Goal: Find specific page/section: Find specific page/section

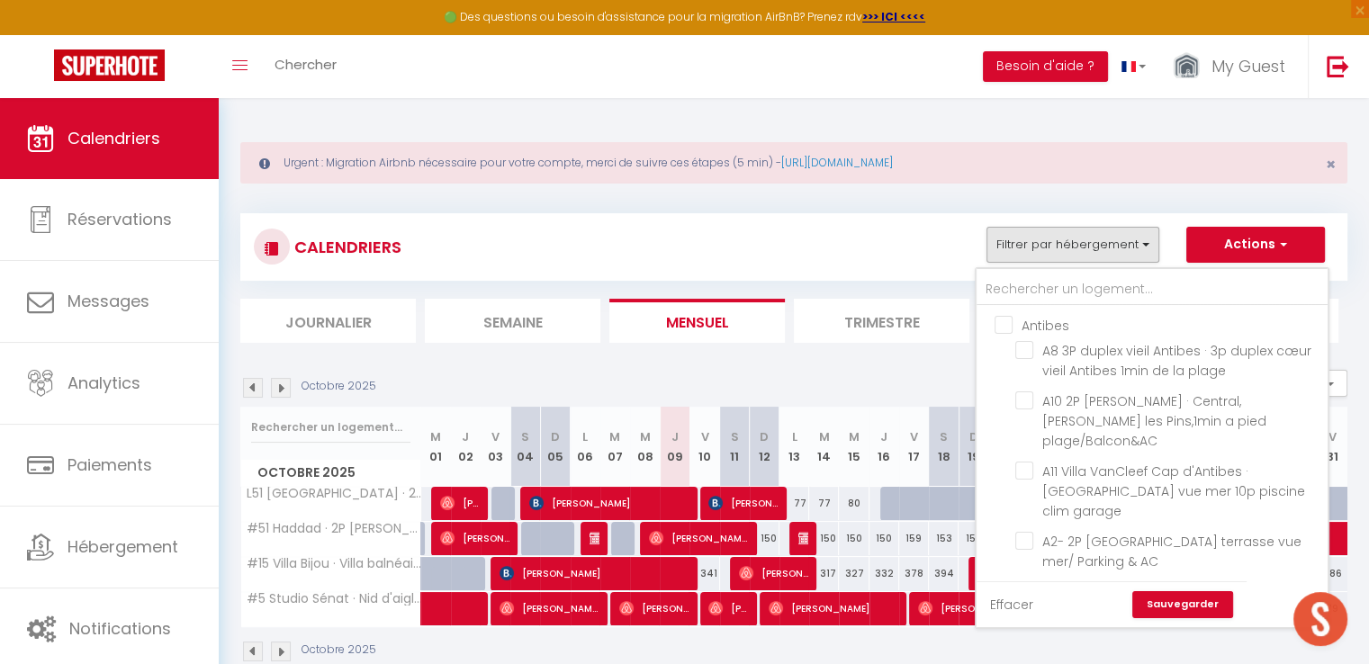
click at [1022, 610] on link "Effacer" at bounding box center [1011, 605] width 43 height 20
checkbox input "false"
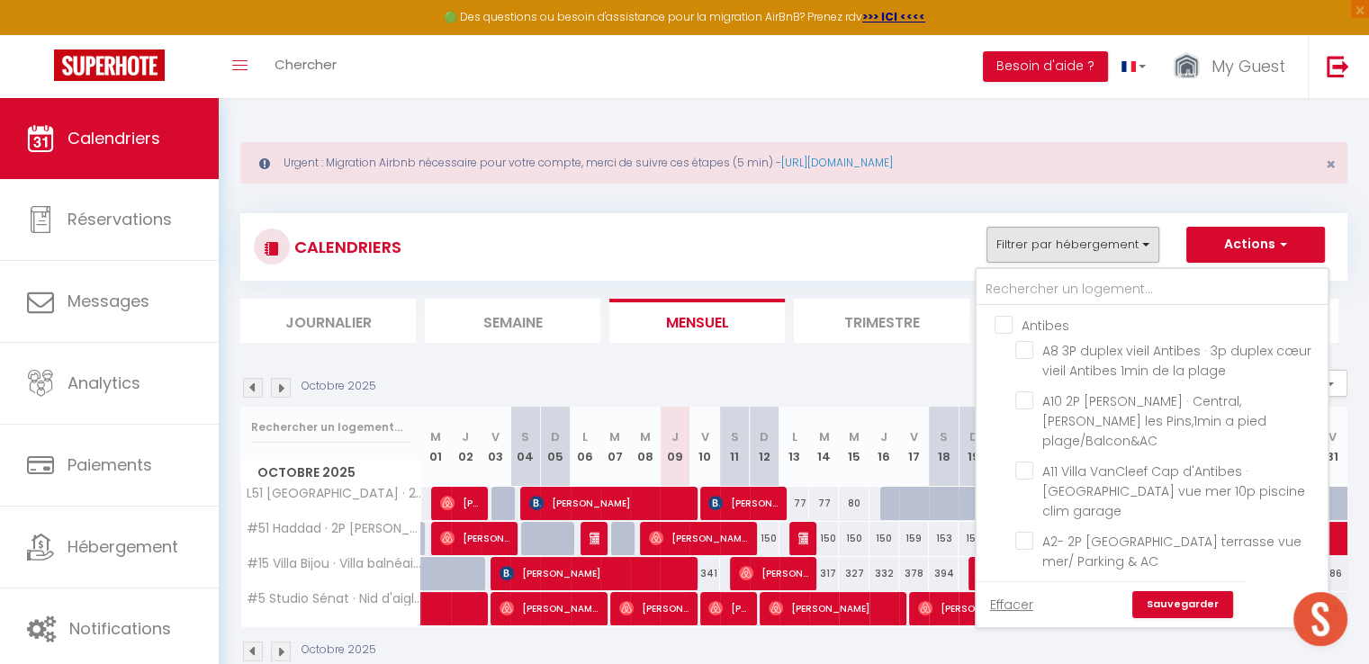
checkbox input "false"
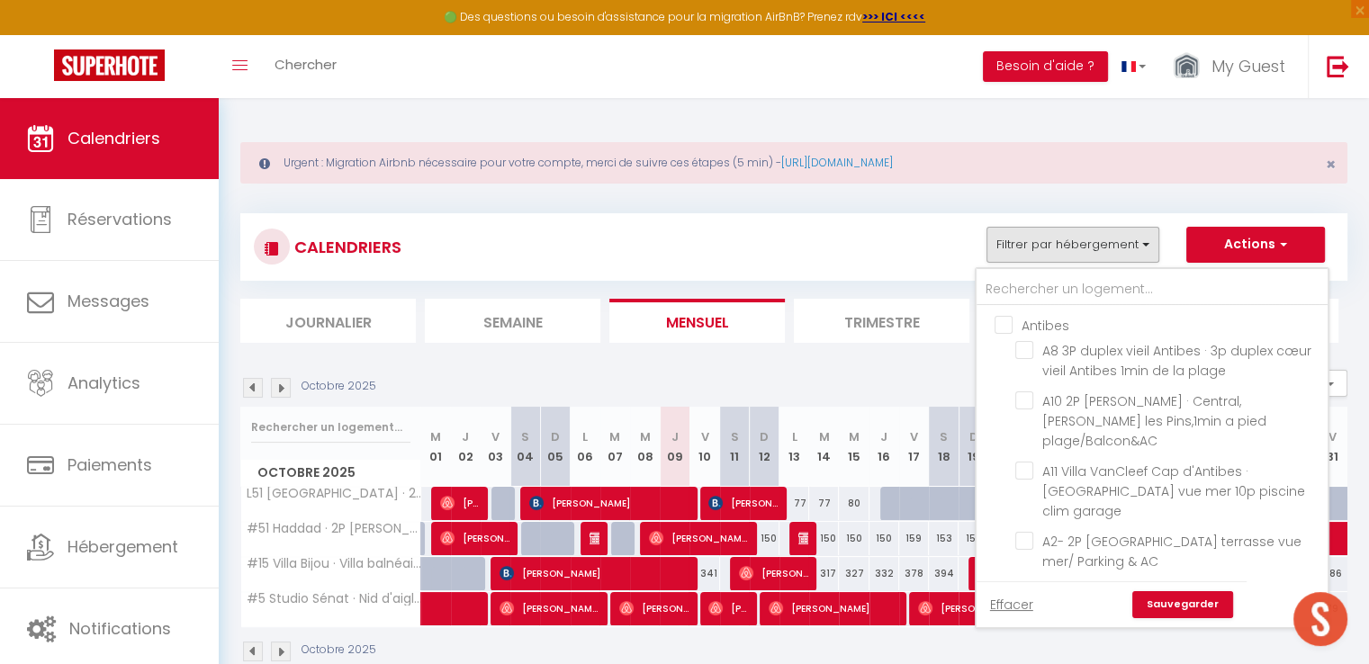
checkbox input "false"
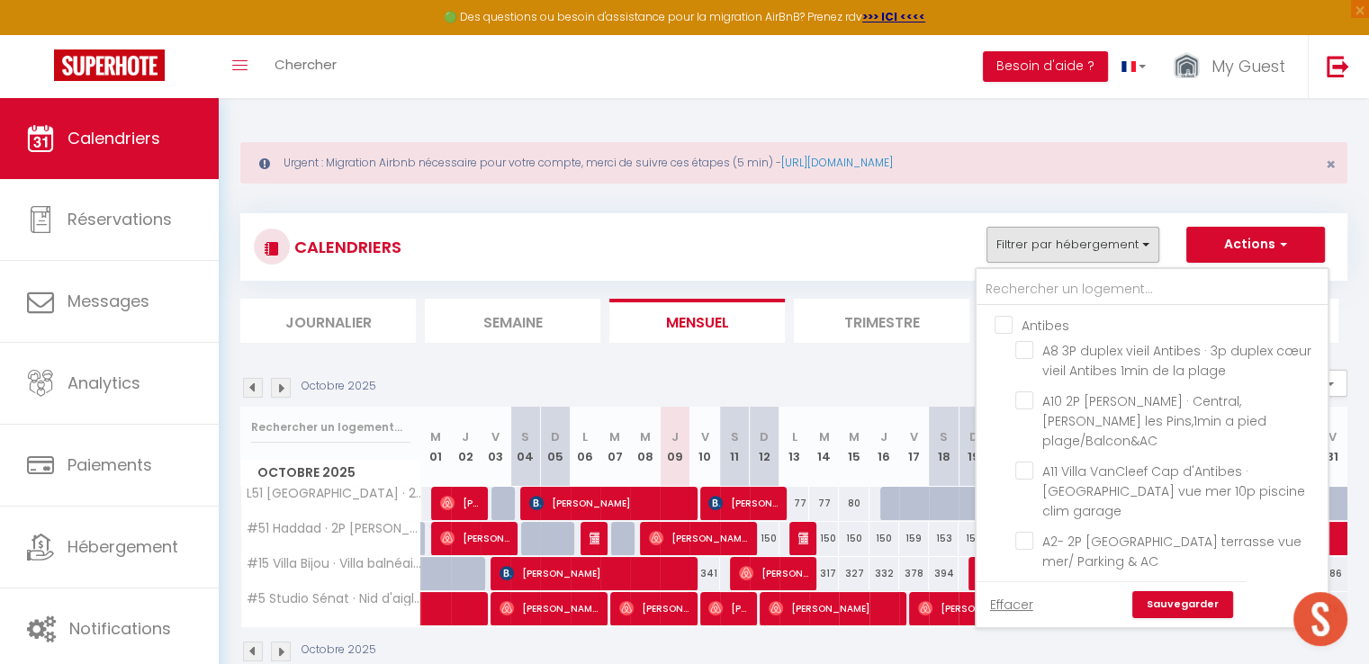
checkbox input "false"
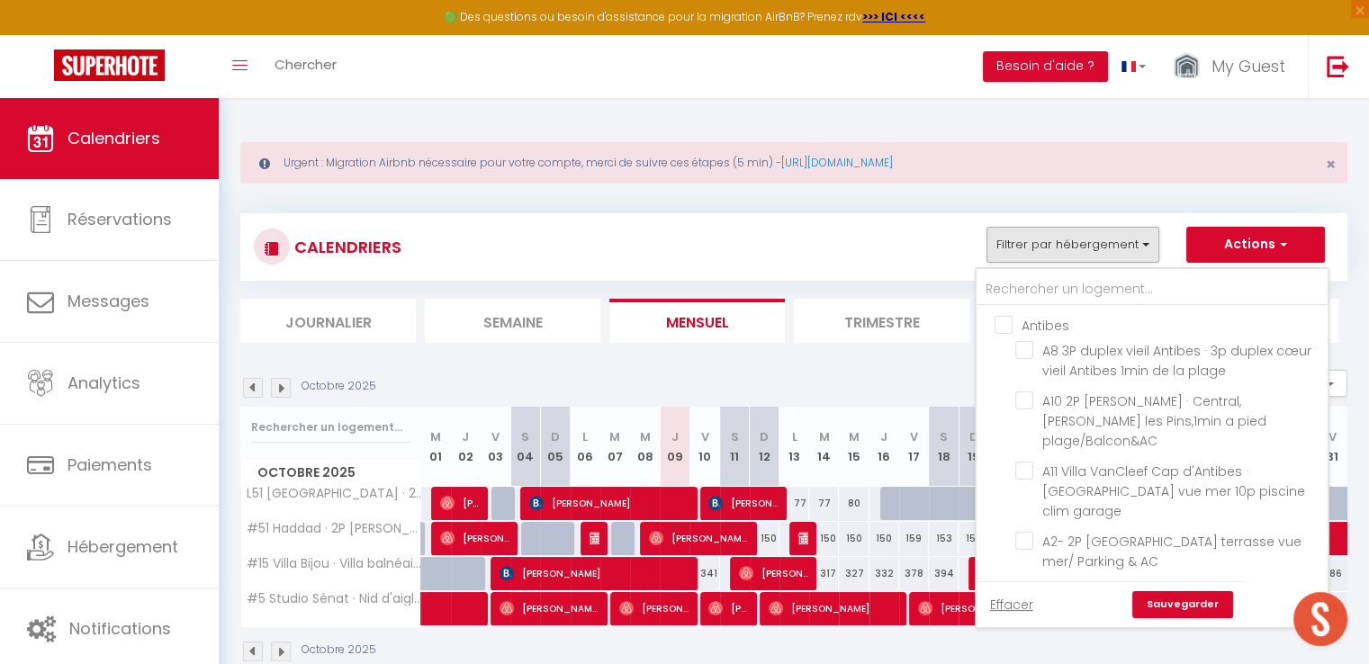
checkbox input "false"
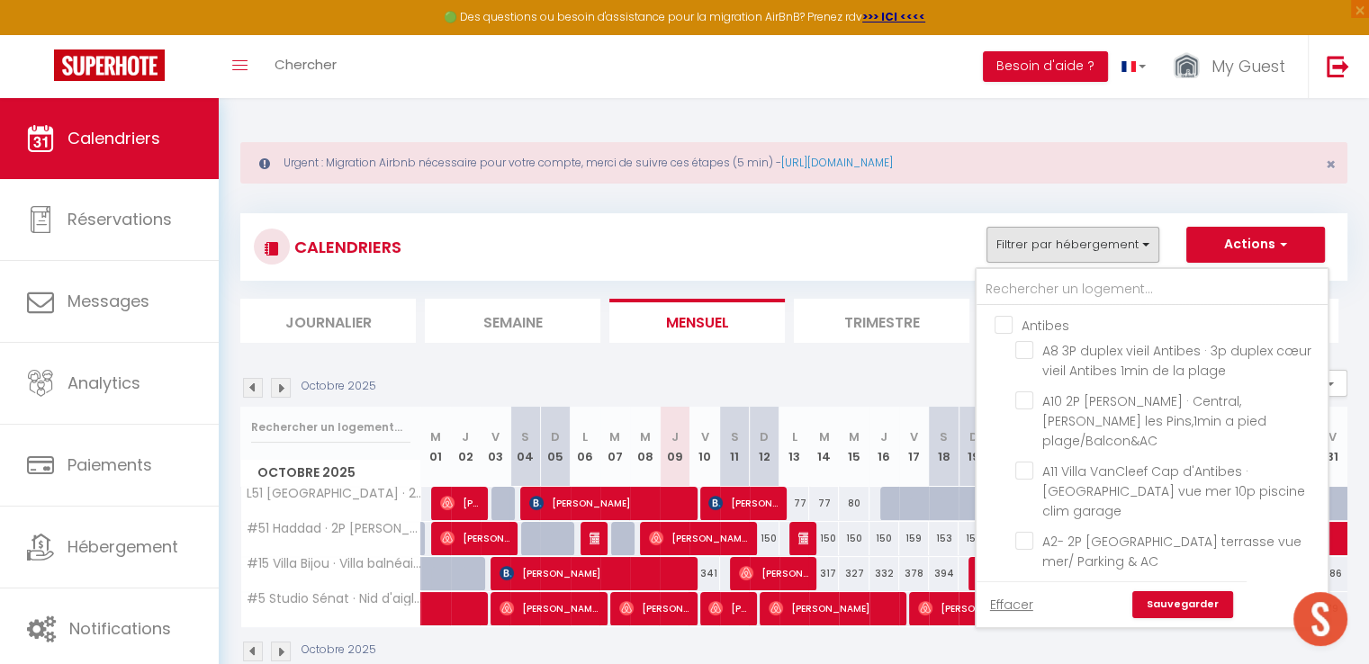
checkbox input "false"
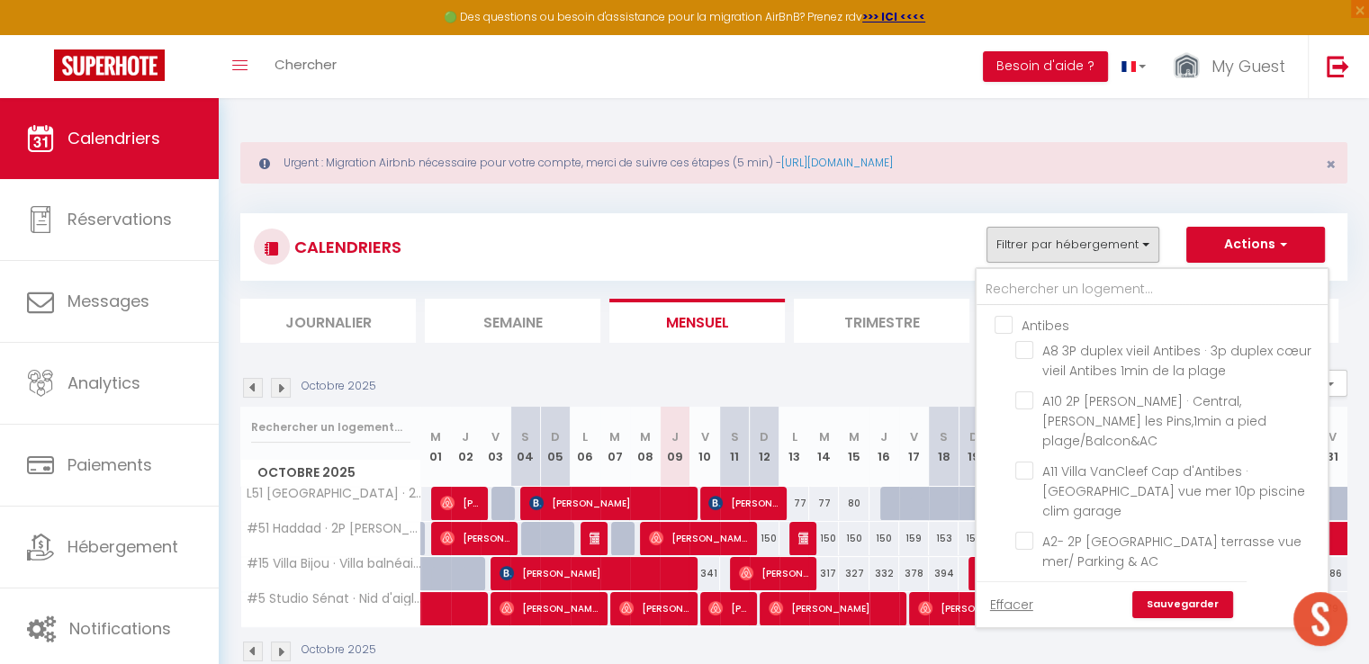
checkbox input "false"
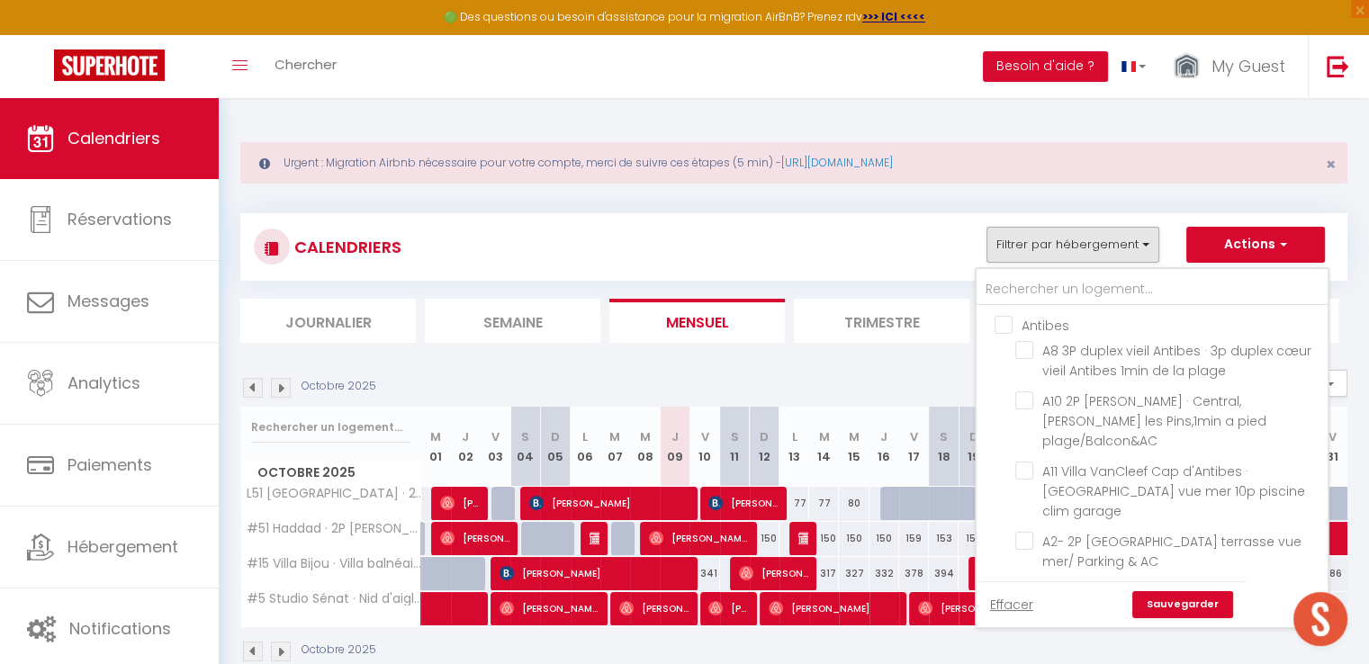
checkbox input "false"
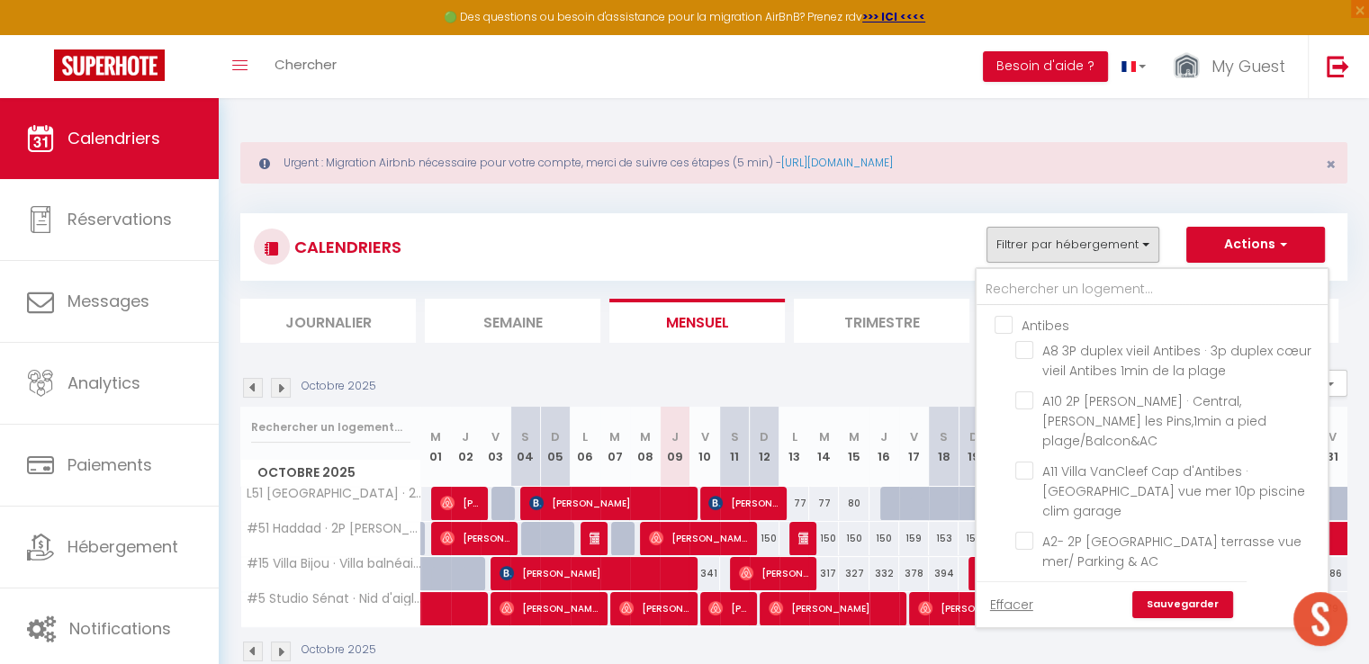
checkbox input "false"
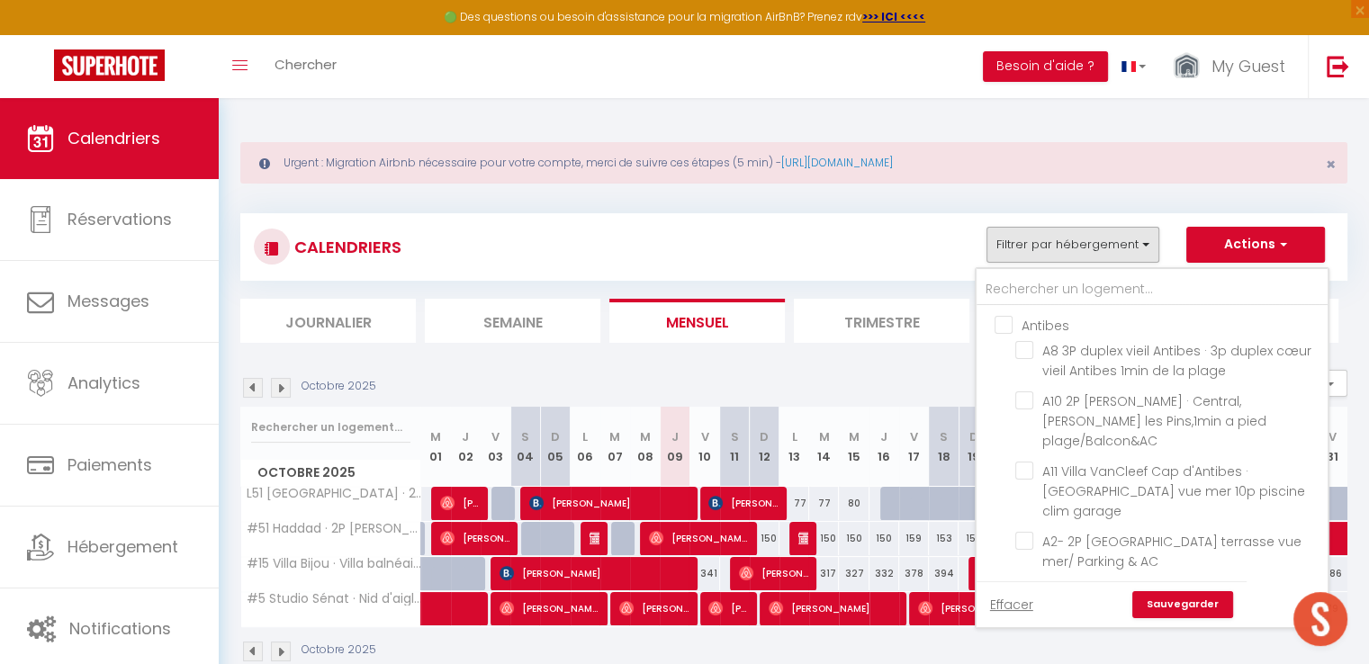
checkbox input "false"
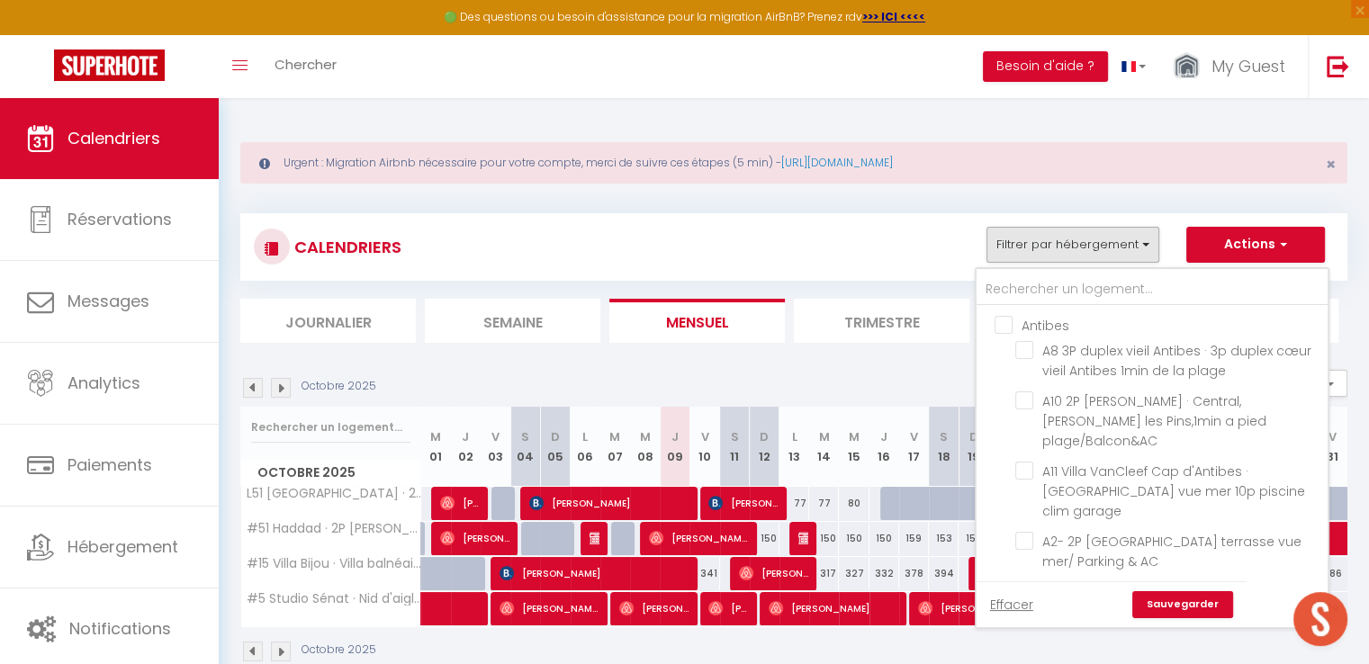
checkbox input "false"
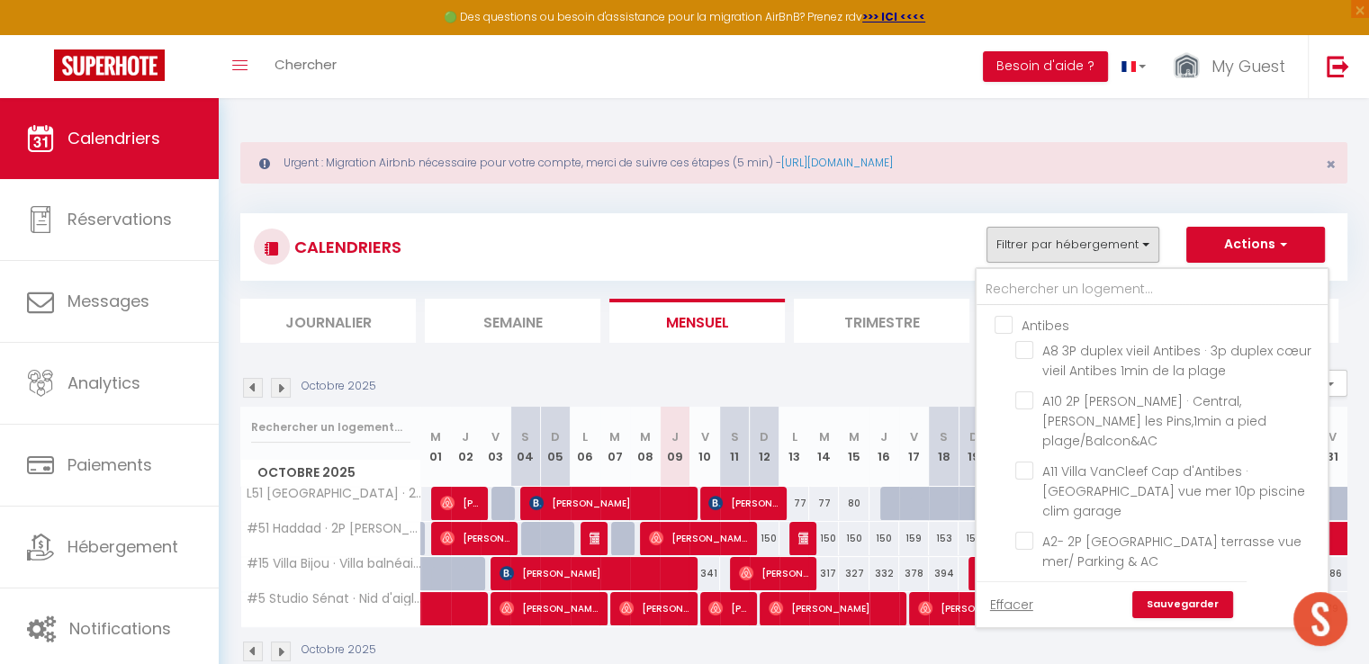
checkbox input "false"
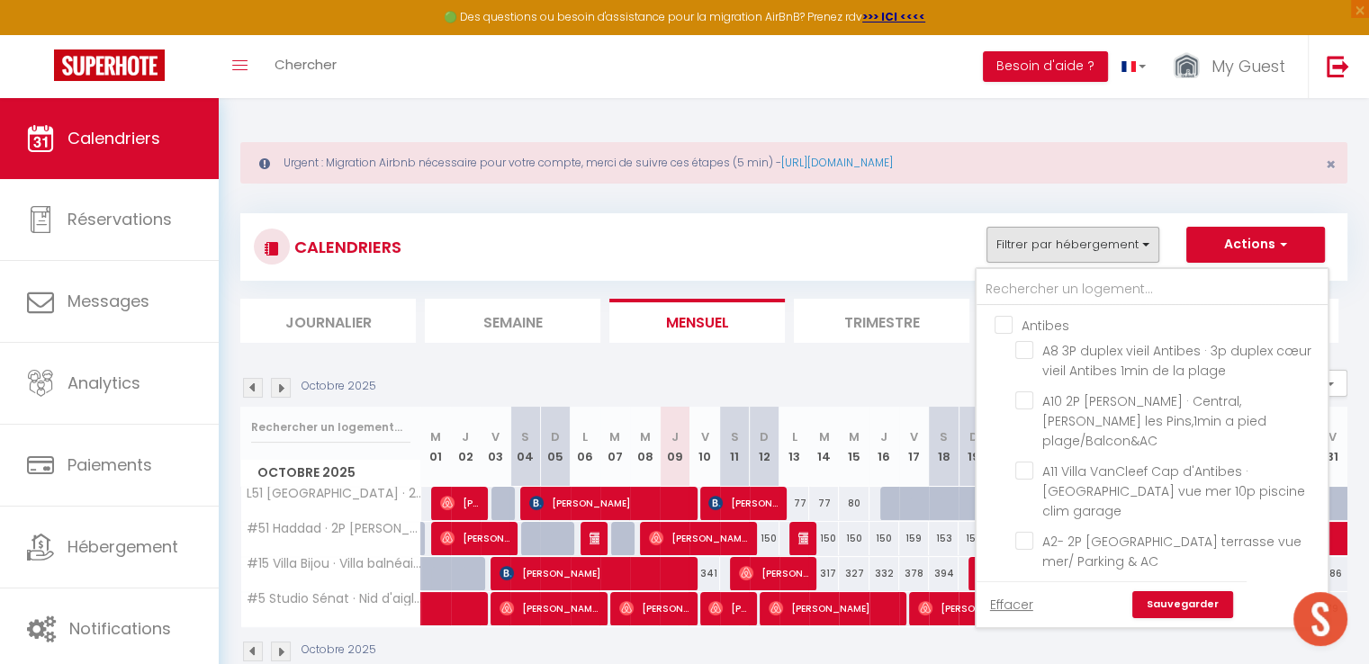
checkbox input "false"
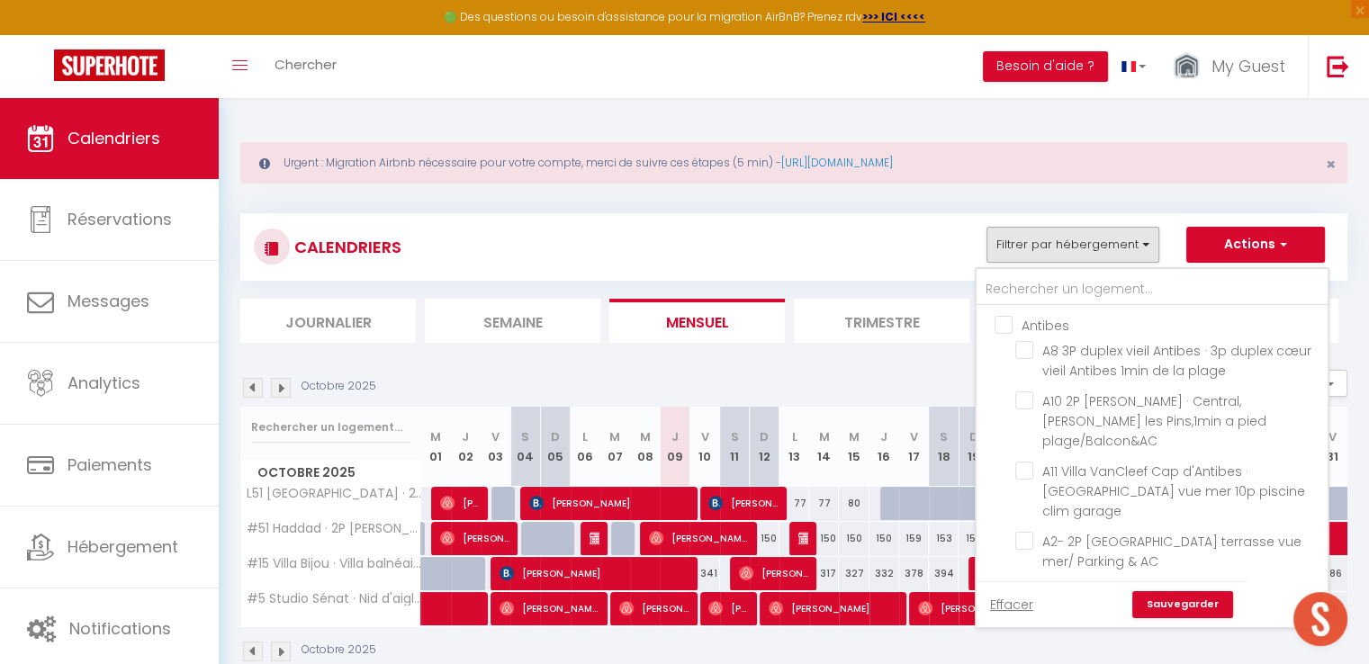
checkbox input "false"
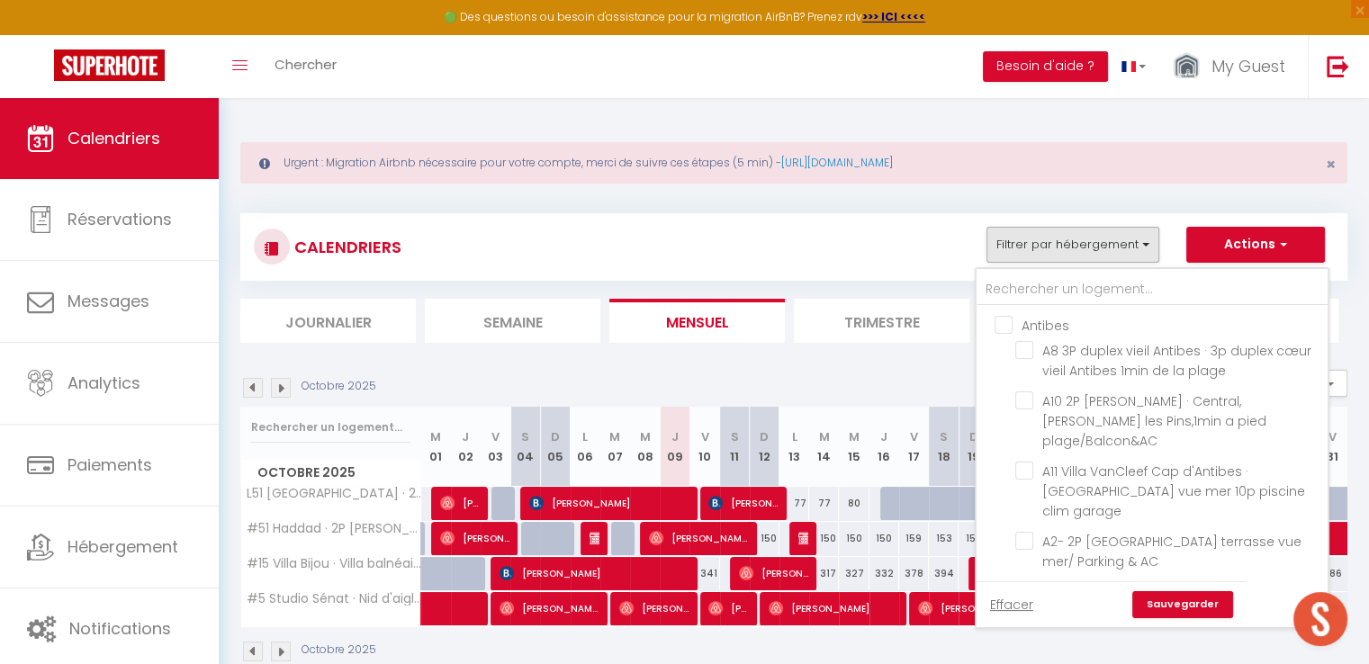
checkbox input "false"
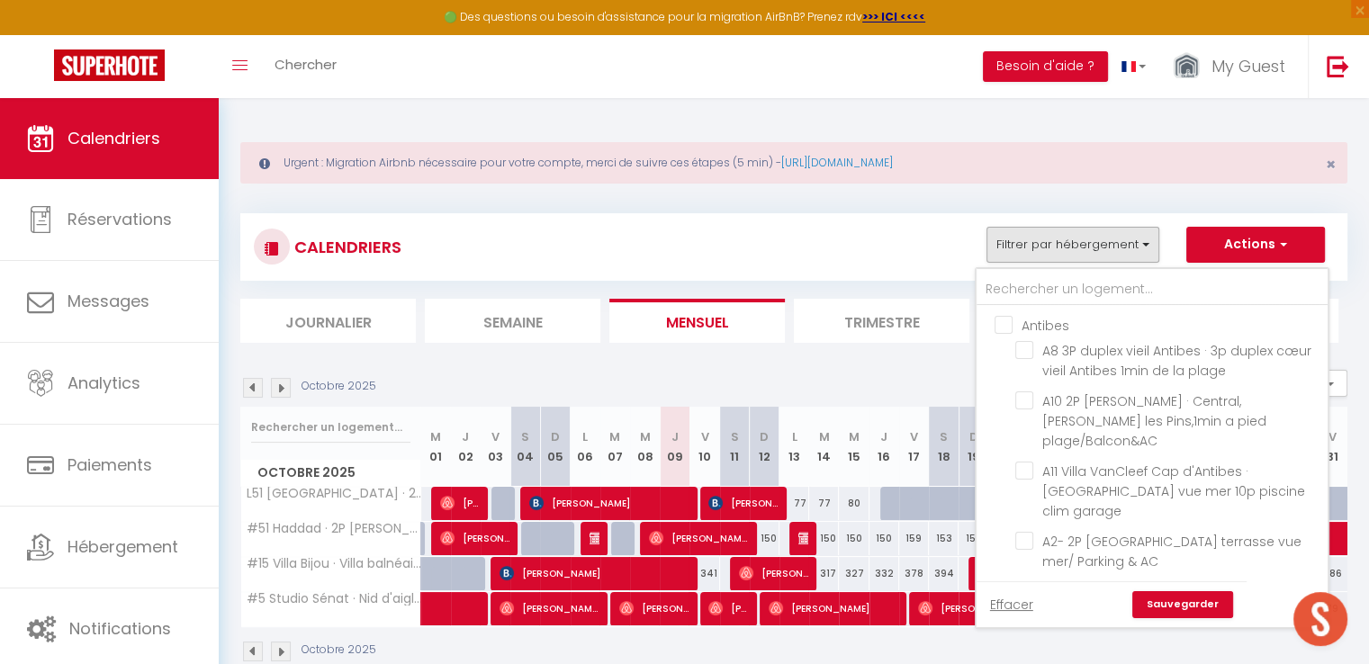
checkbox input "false"
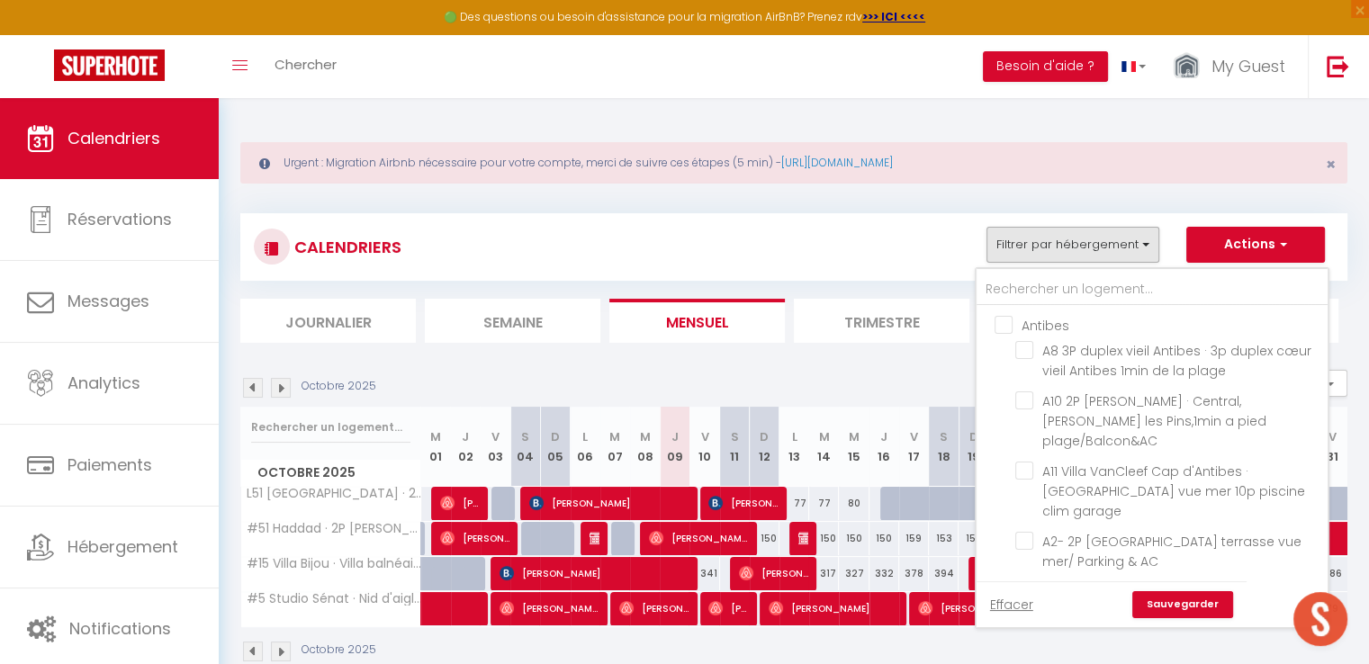
checkbox input "false"
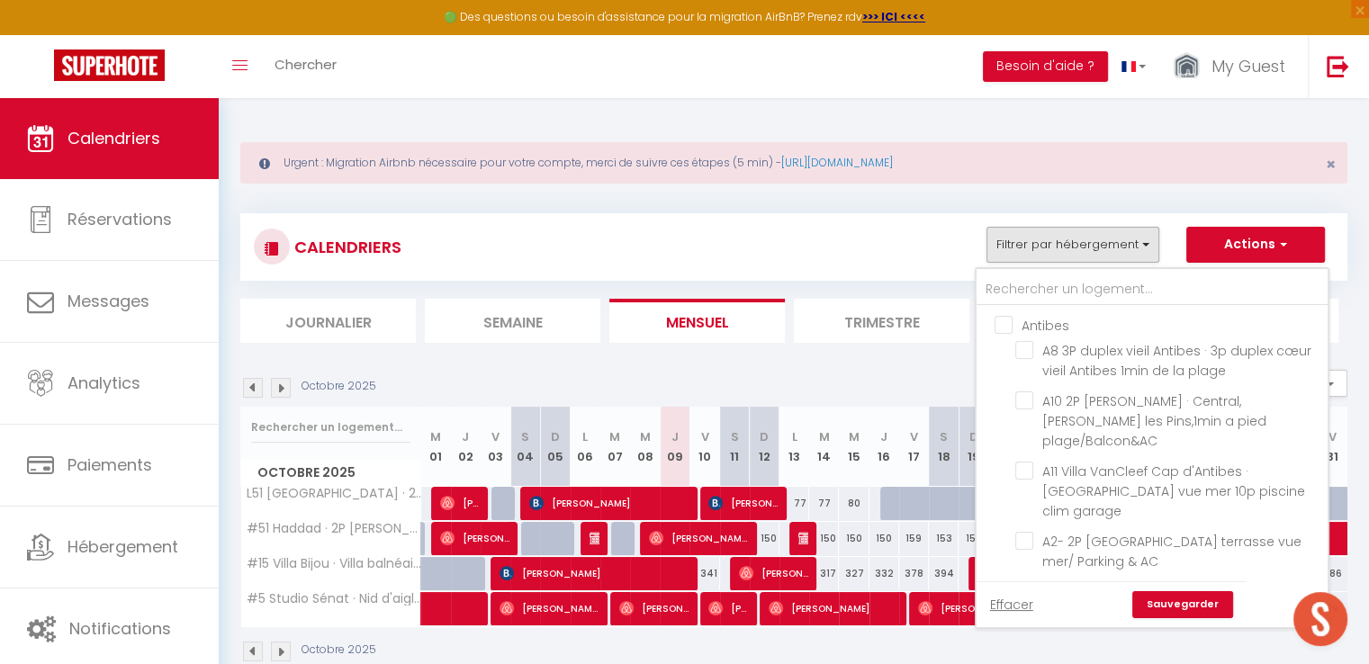
checkbox input "false"
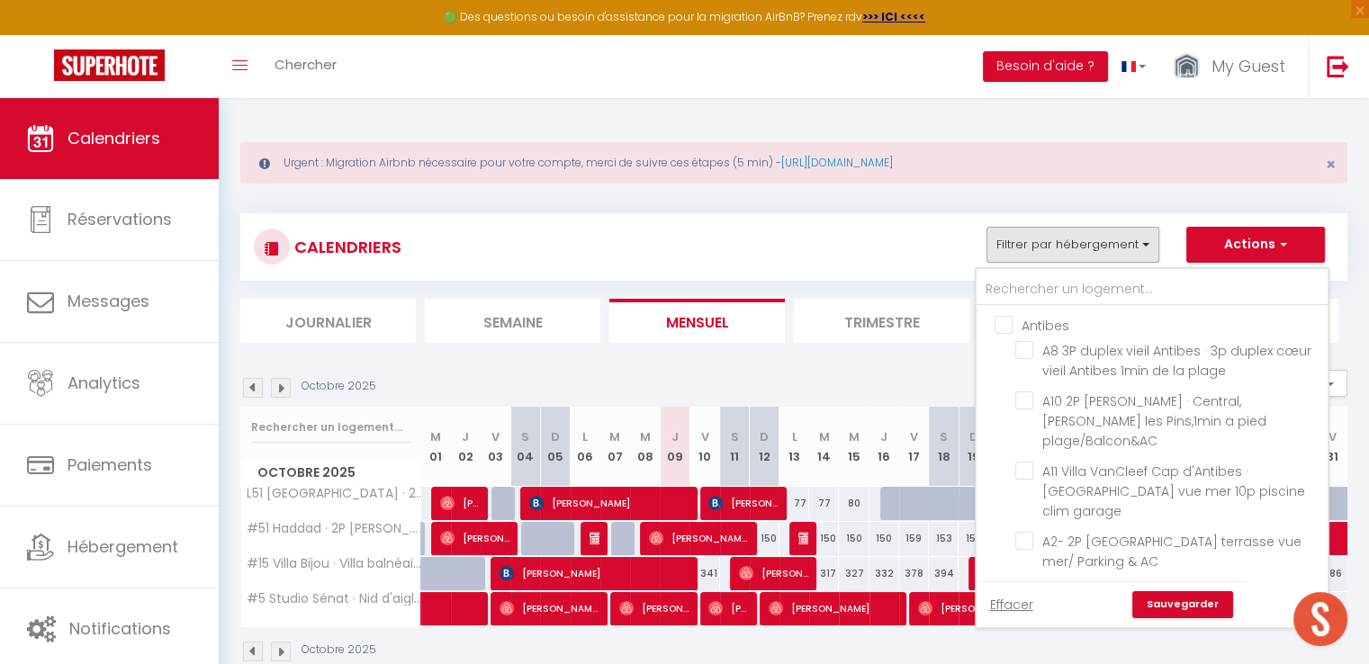
checkbox input "false"
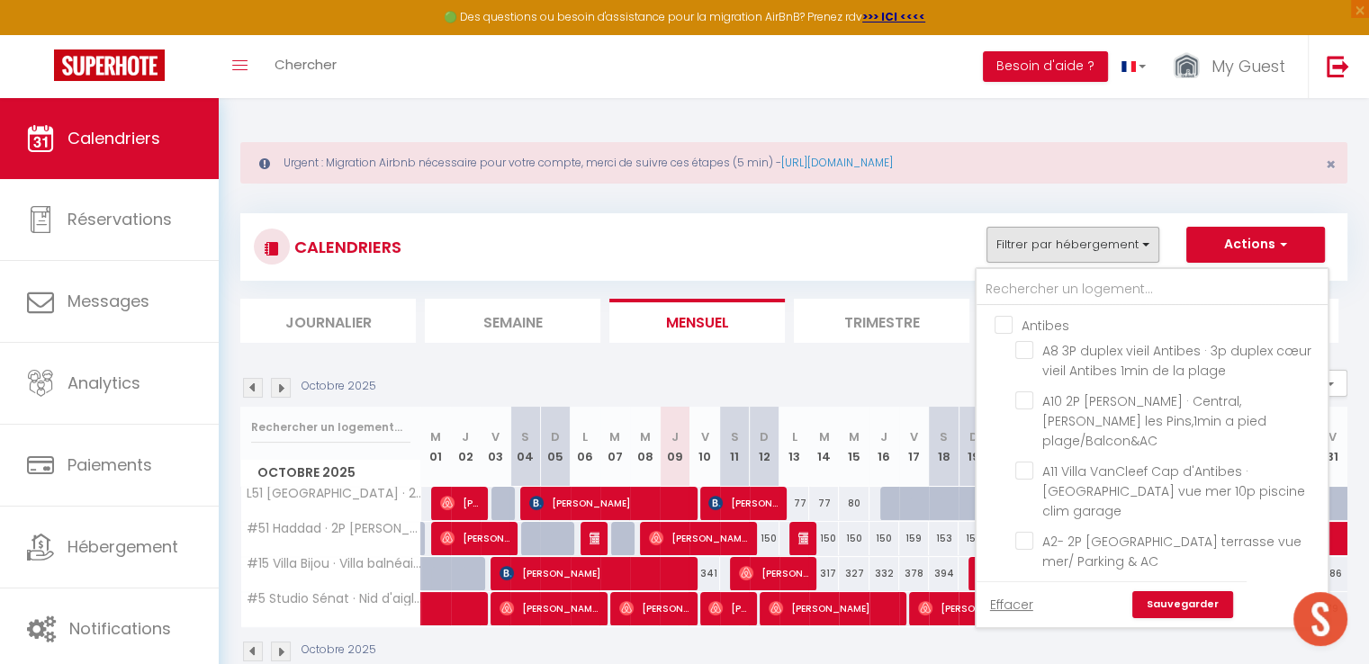
checkbox input "false"
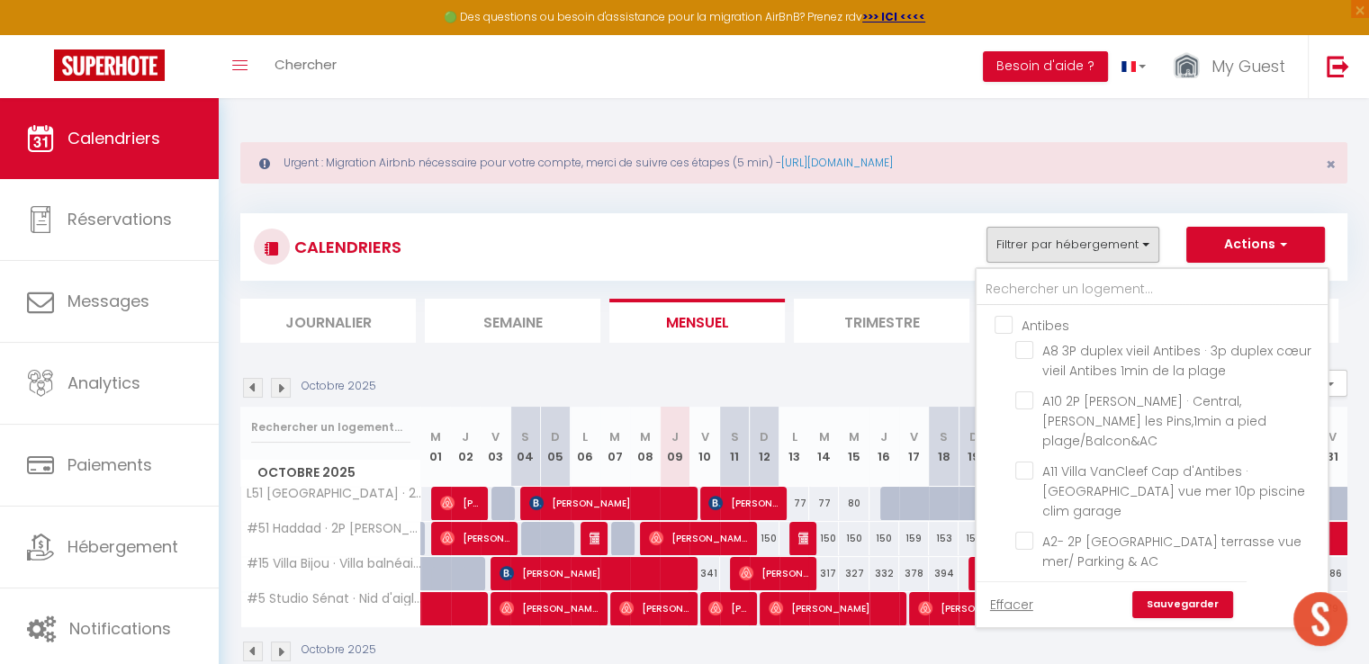
checkbox input "false"
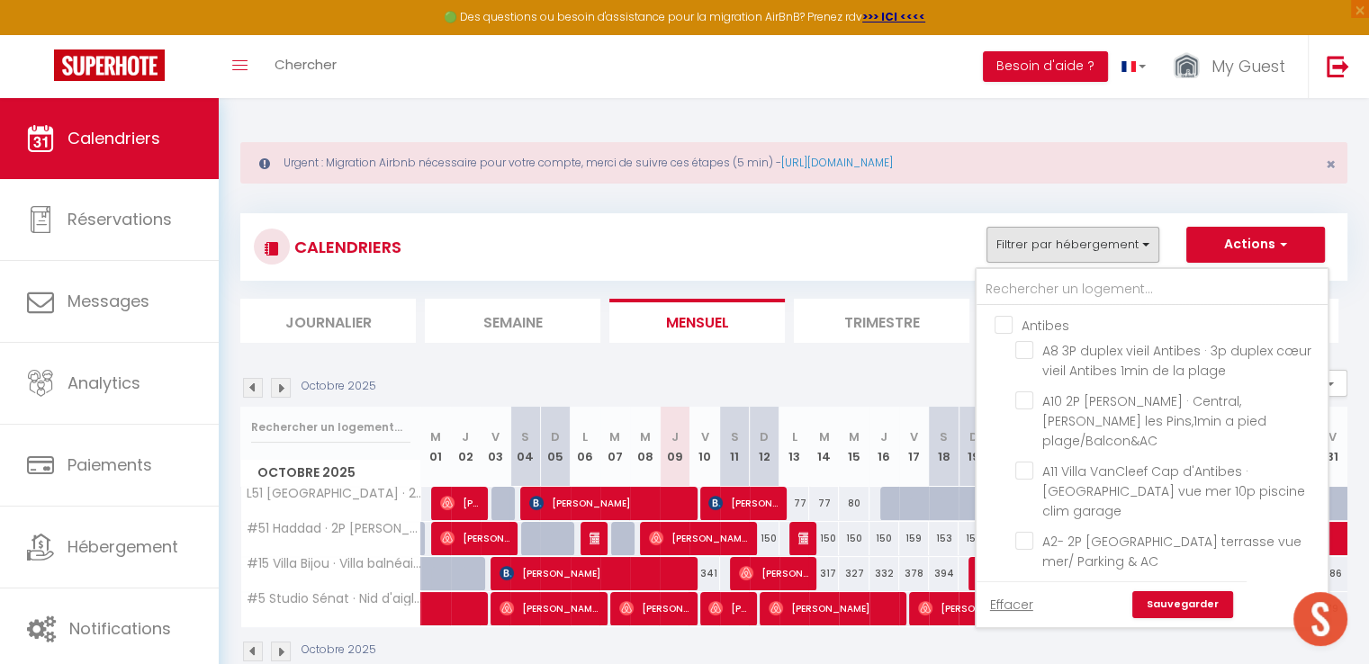
checkbox input "false"
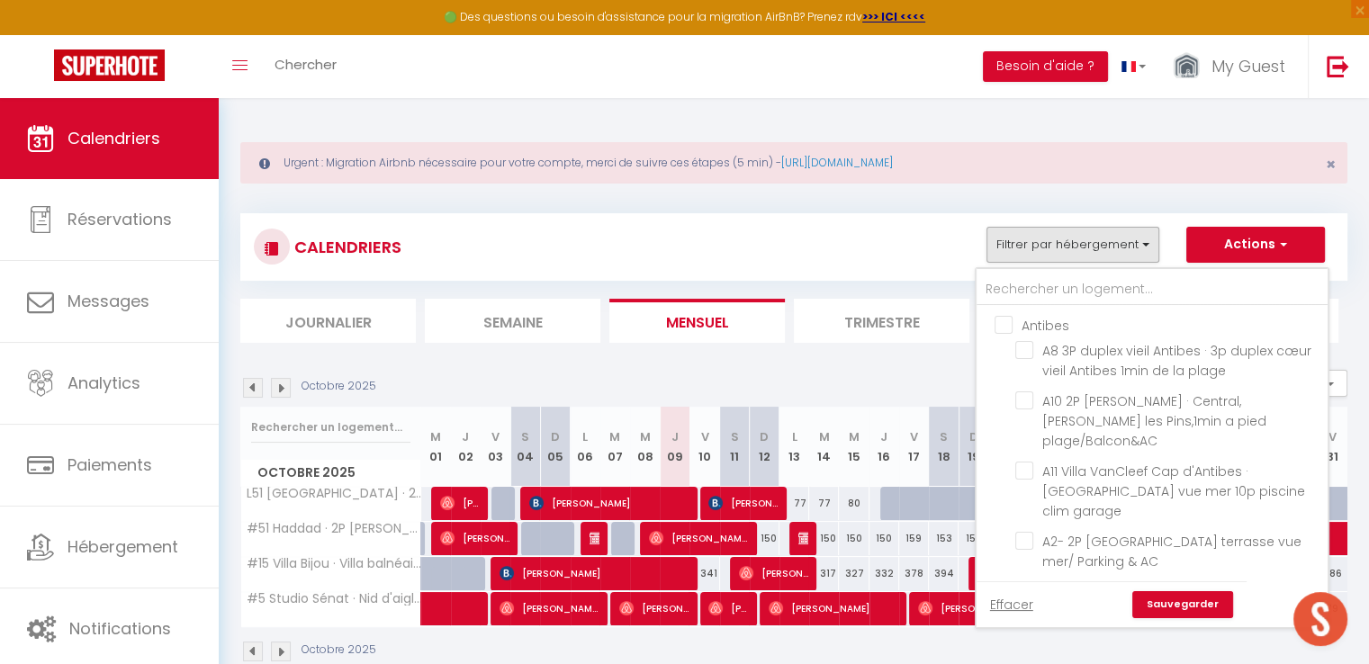
checkbox input "false"
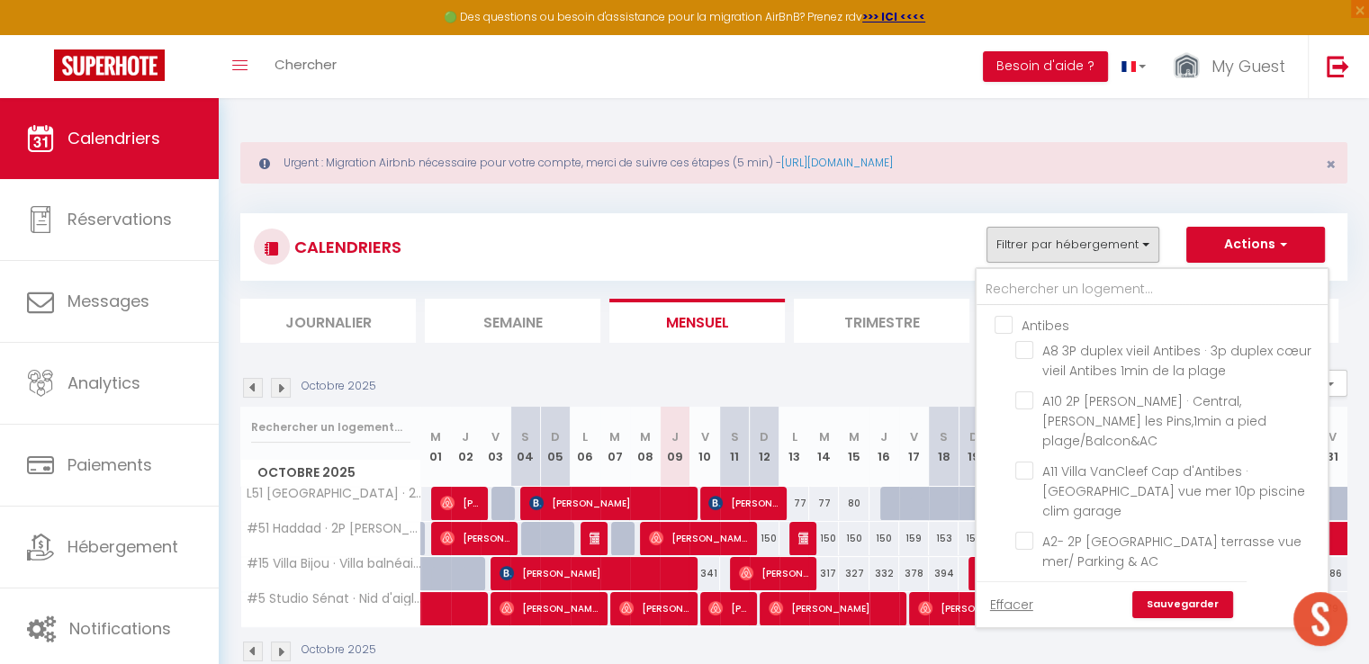
checkbox input "false"
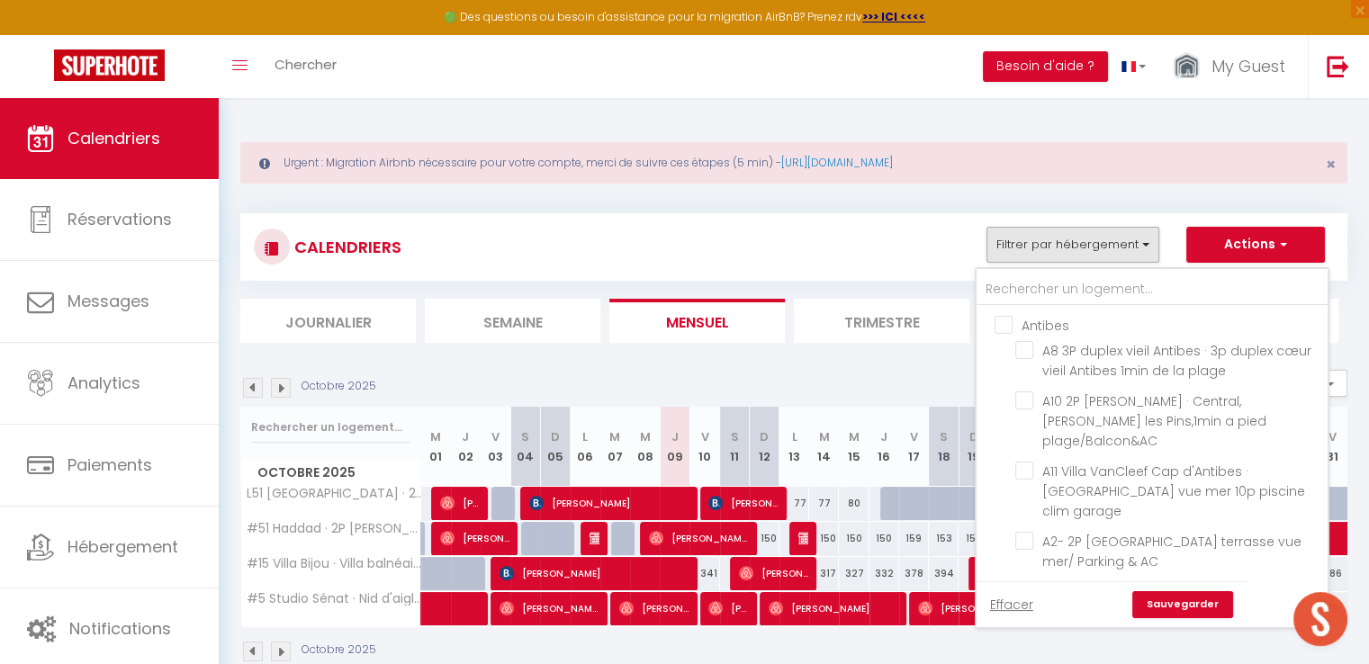
checkbox input "false"
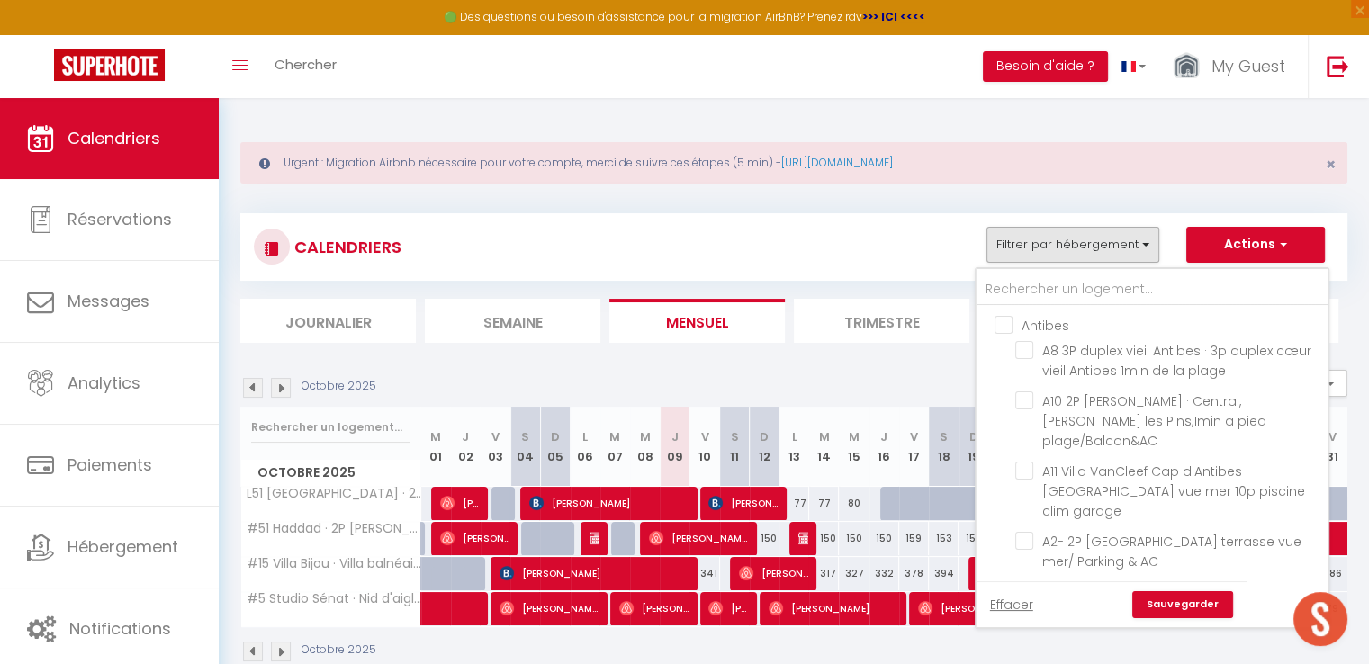
checkbox input "false"
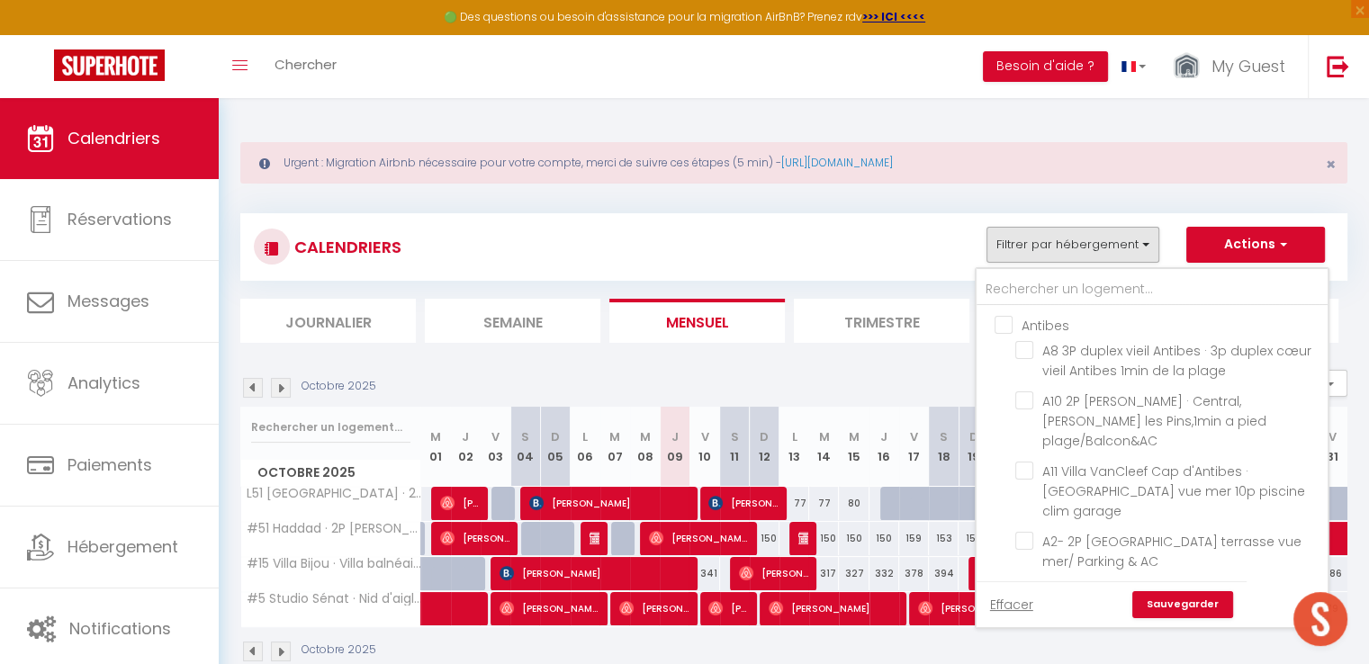
checkbox input "false"
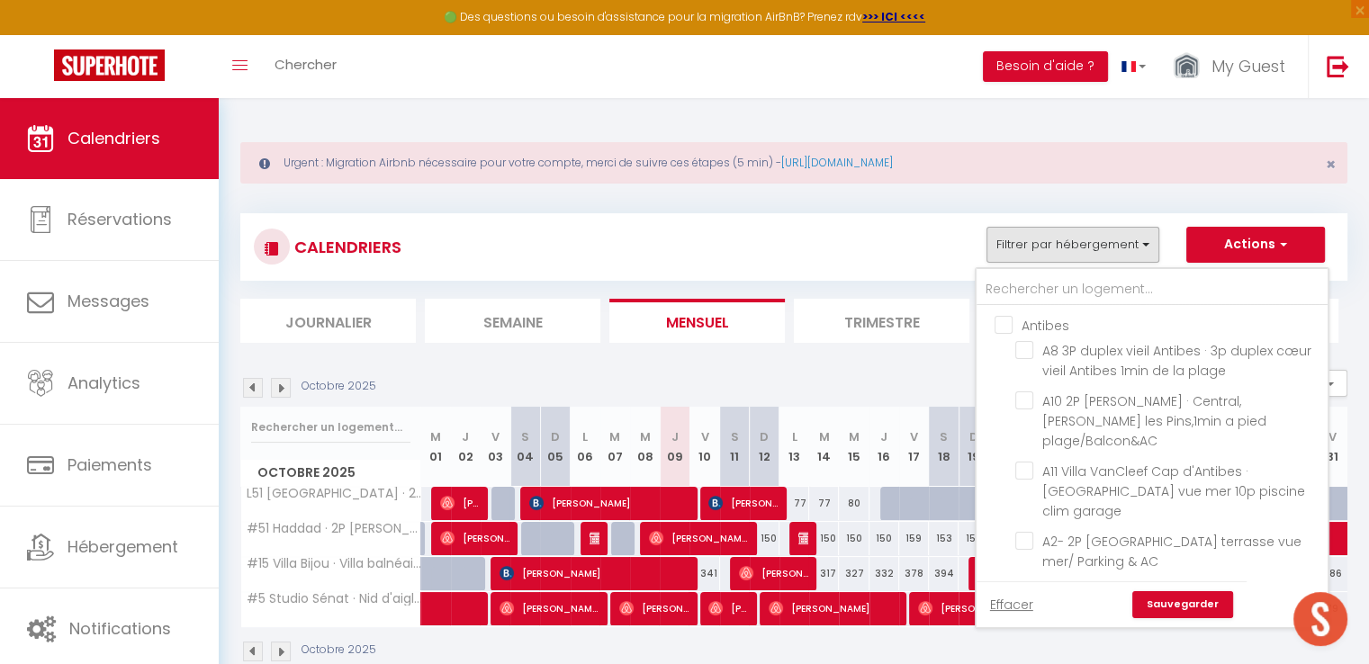
checkbox input "false"
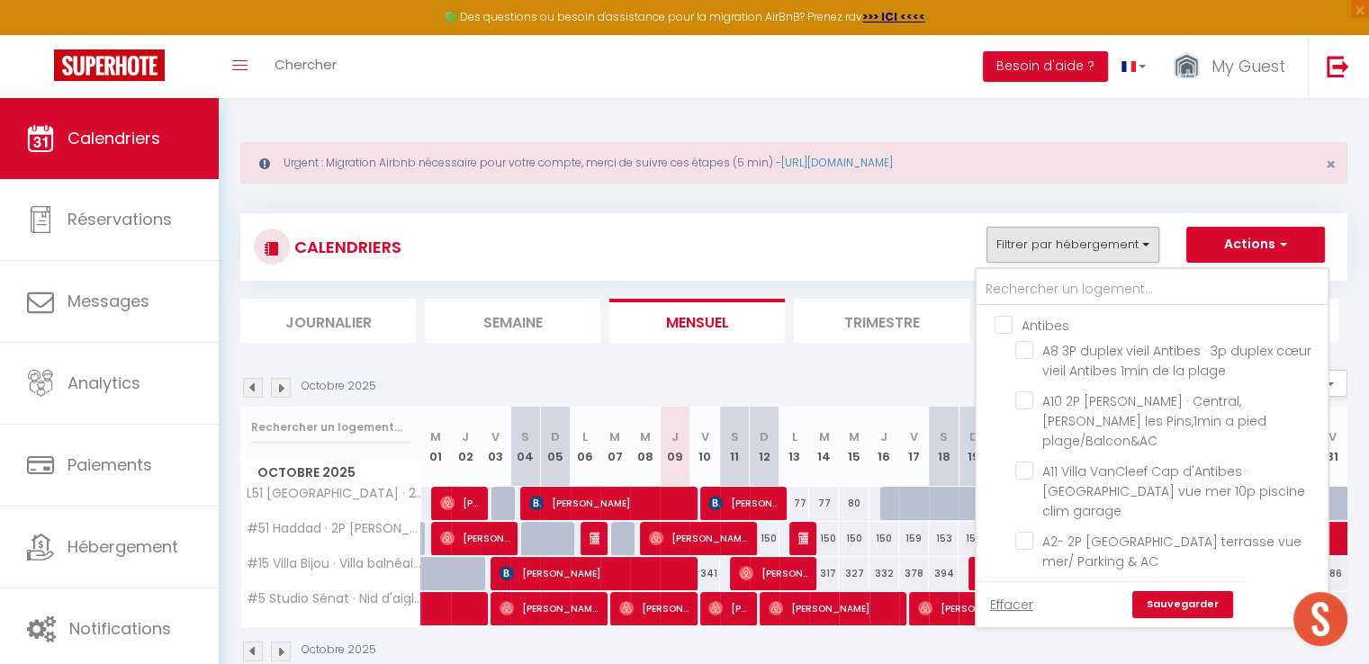
checkbox input "false"
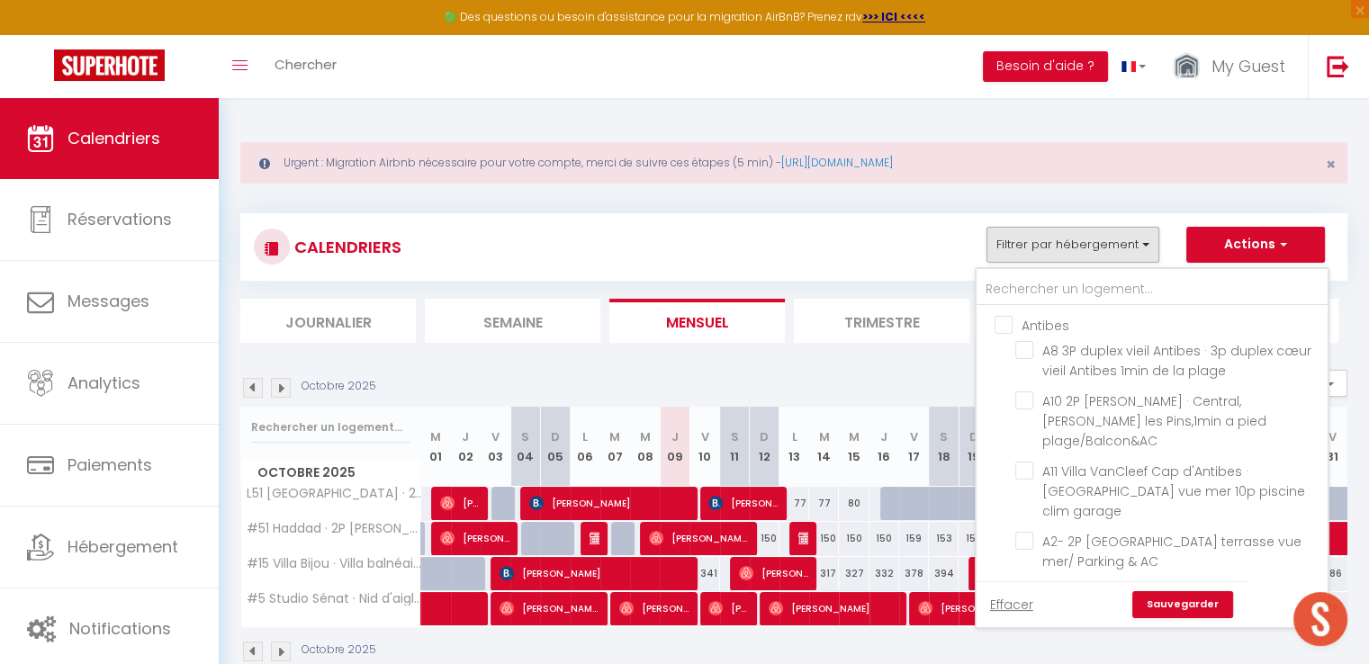
checkbox input "false"
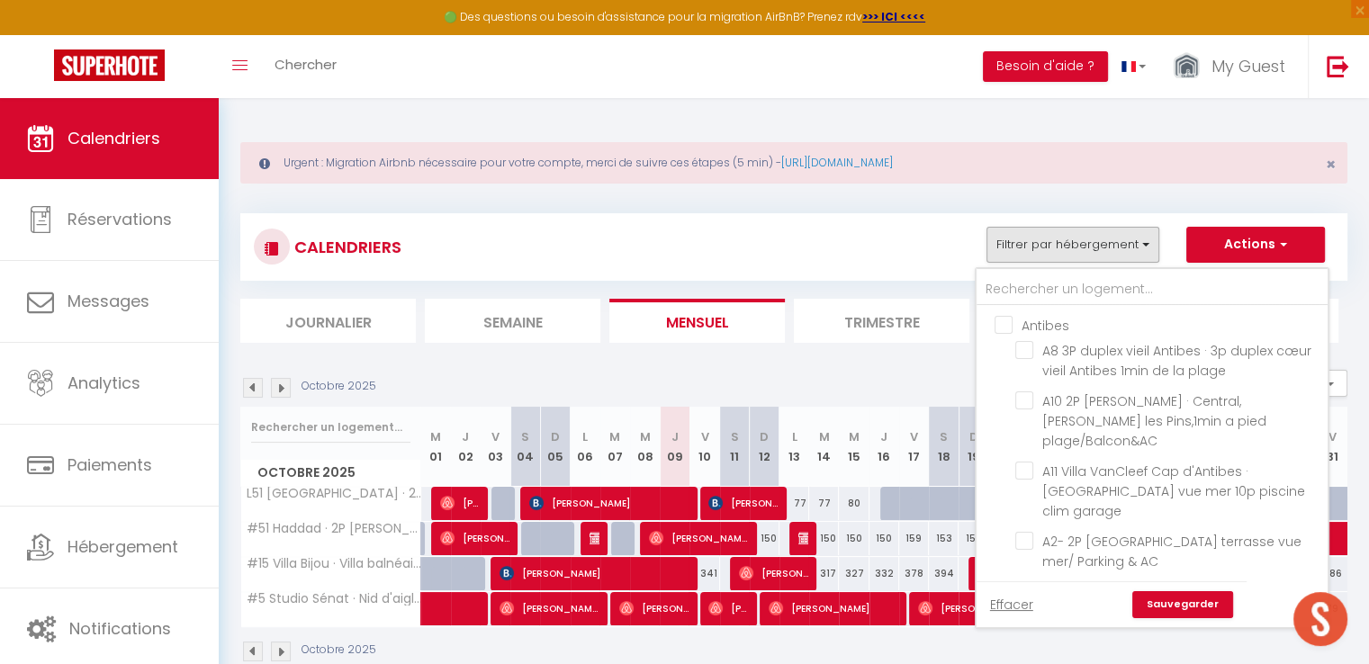
checkbox input "false"
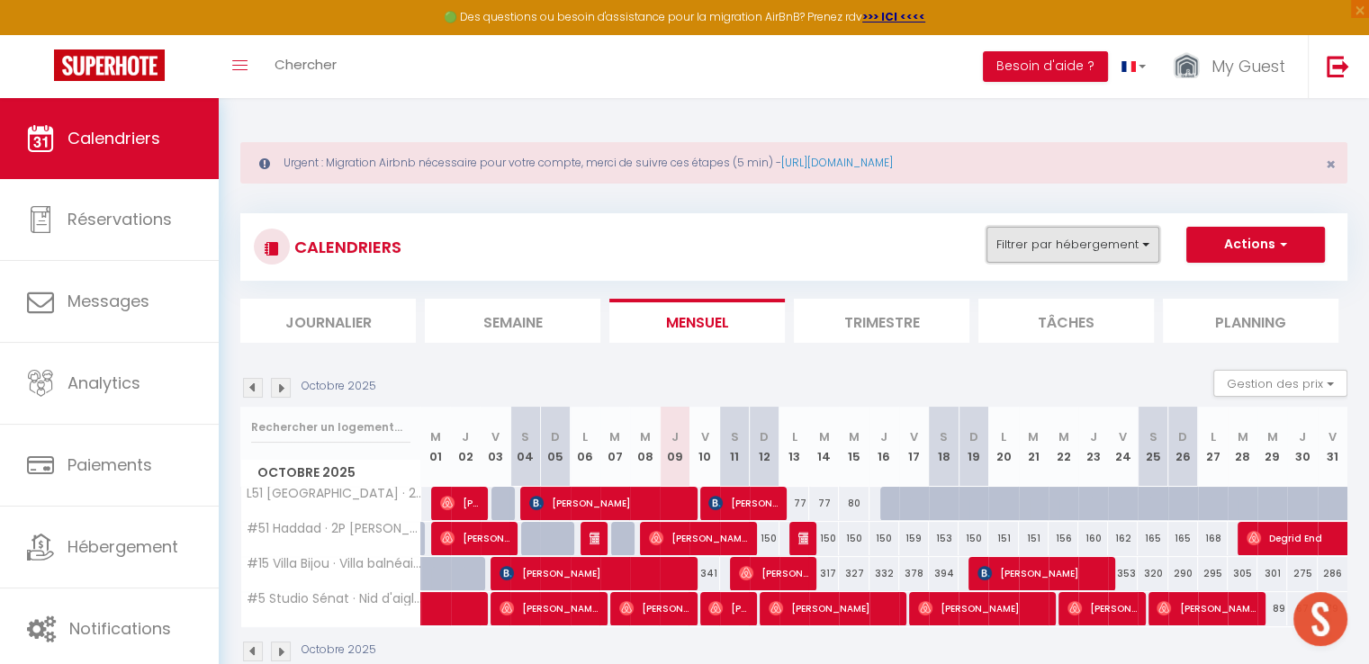
click at [1094, 261] on button "Filtrer par hébergement" at bounding box center [1073, 245] width 173 height 36
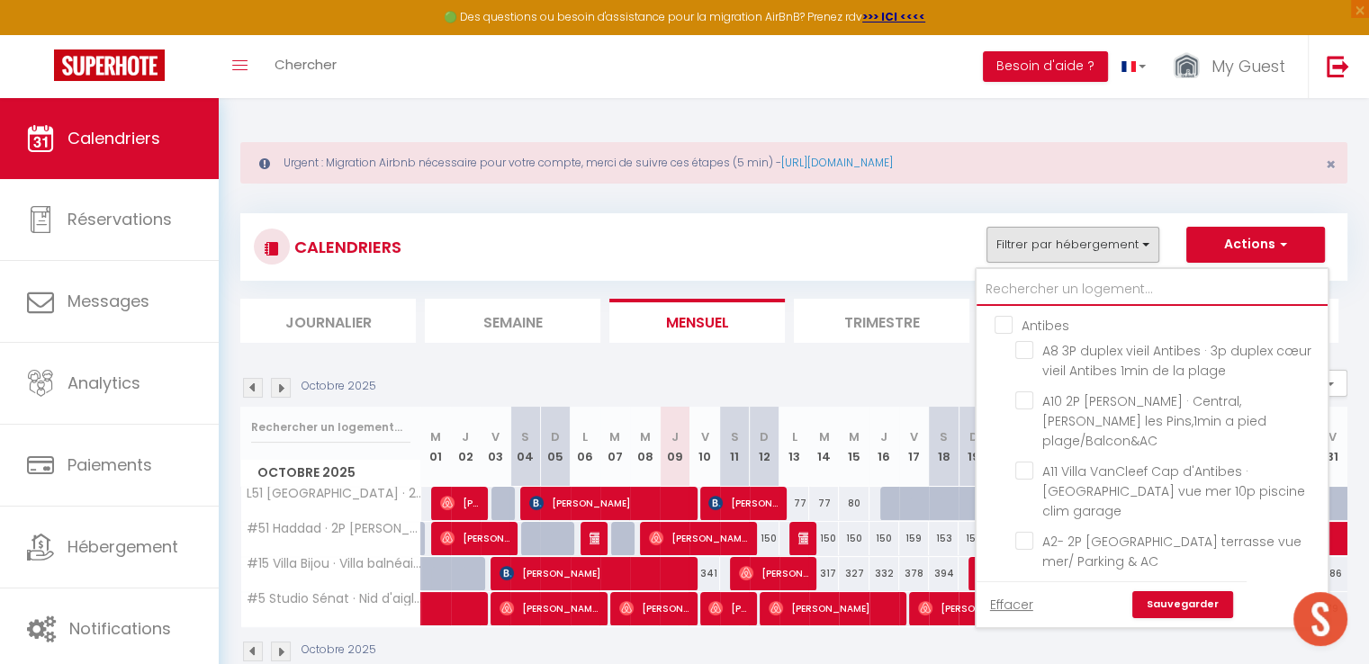
click at [1088, 296] on input "text" at bounding box center [1152, 290] width 351 height 32
click at [1007, 610] on link "Effacer" at bounding box center [1011, 605] width 43 height 20
checkbox input "false"
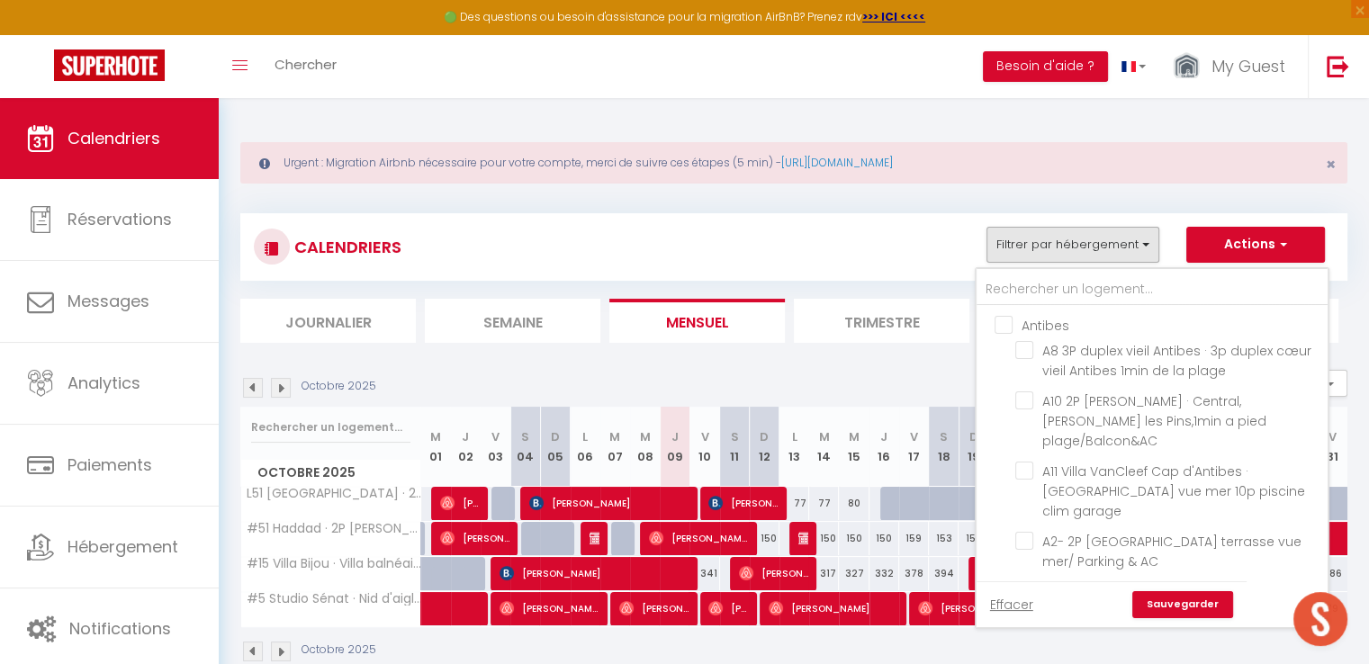
checkbox input "false"
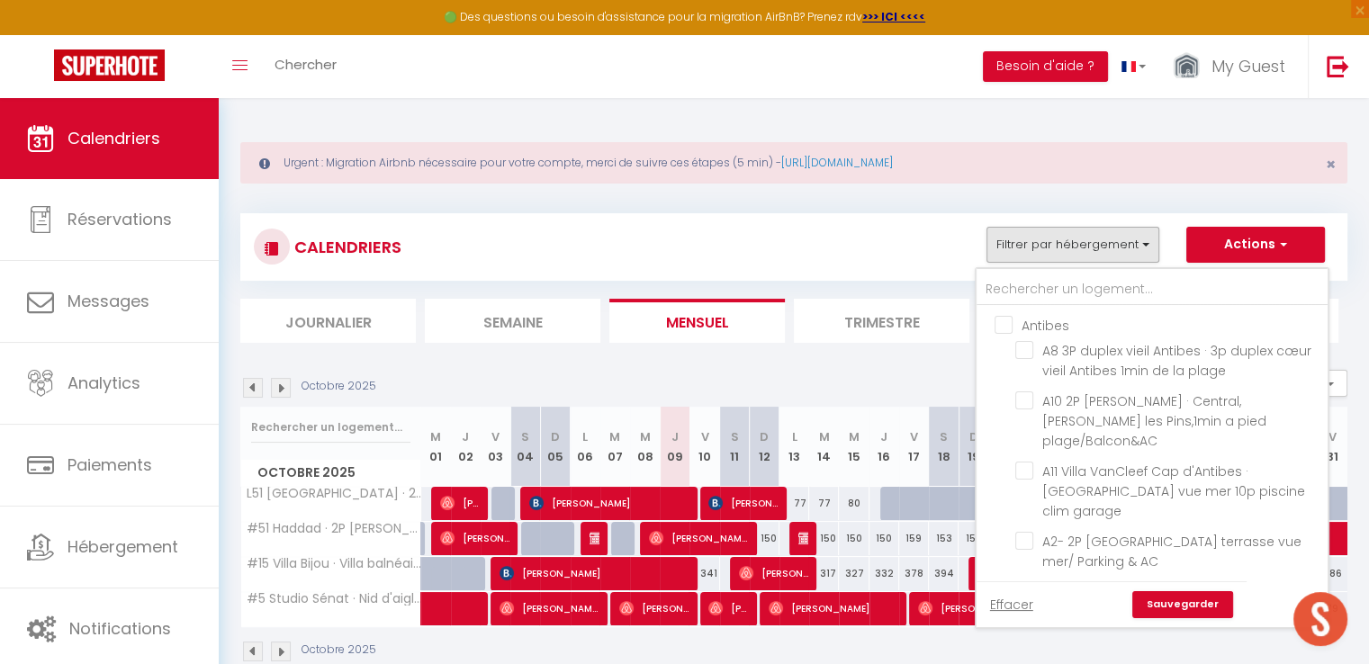
checkbox input "false"
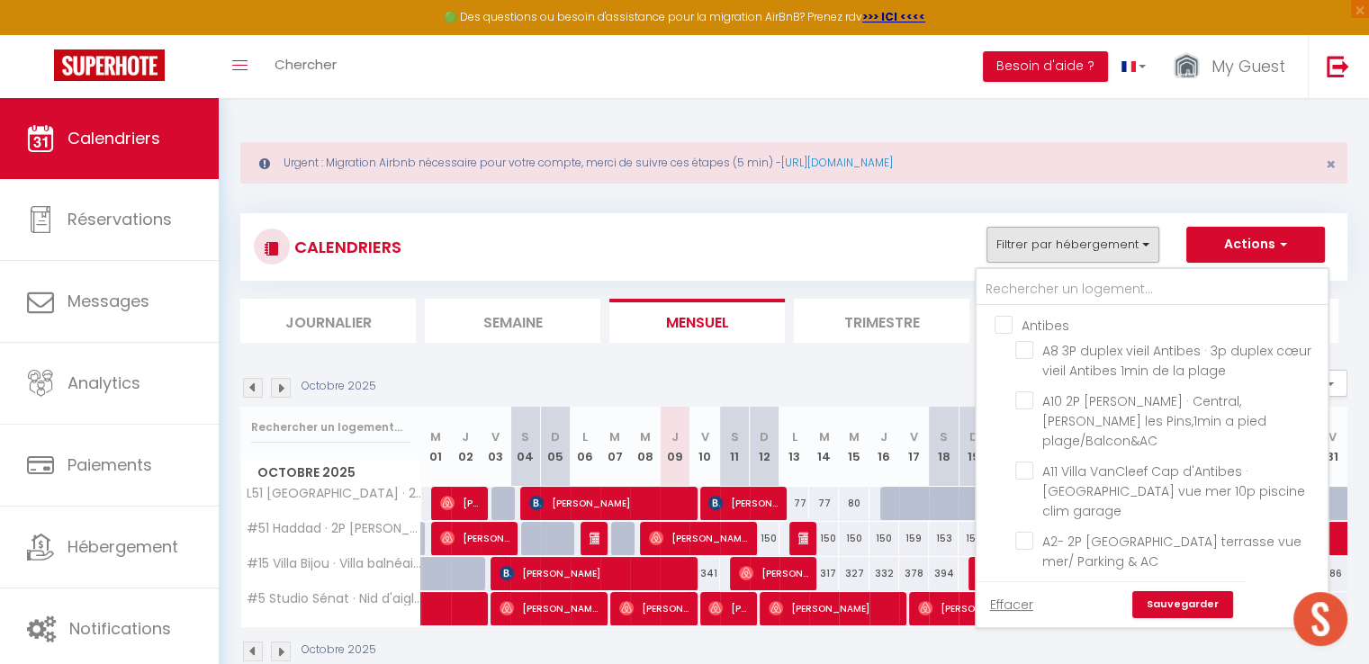
checkbox input "false"
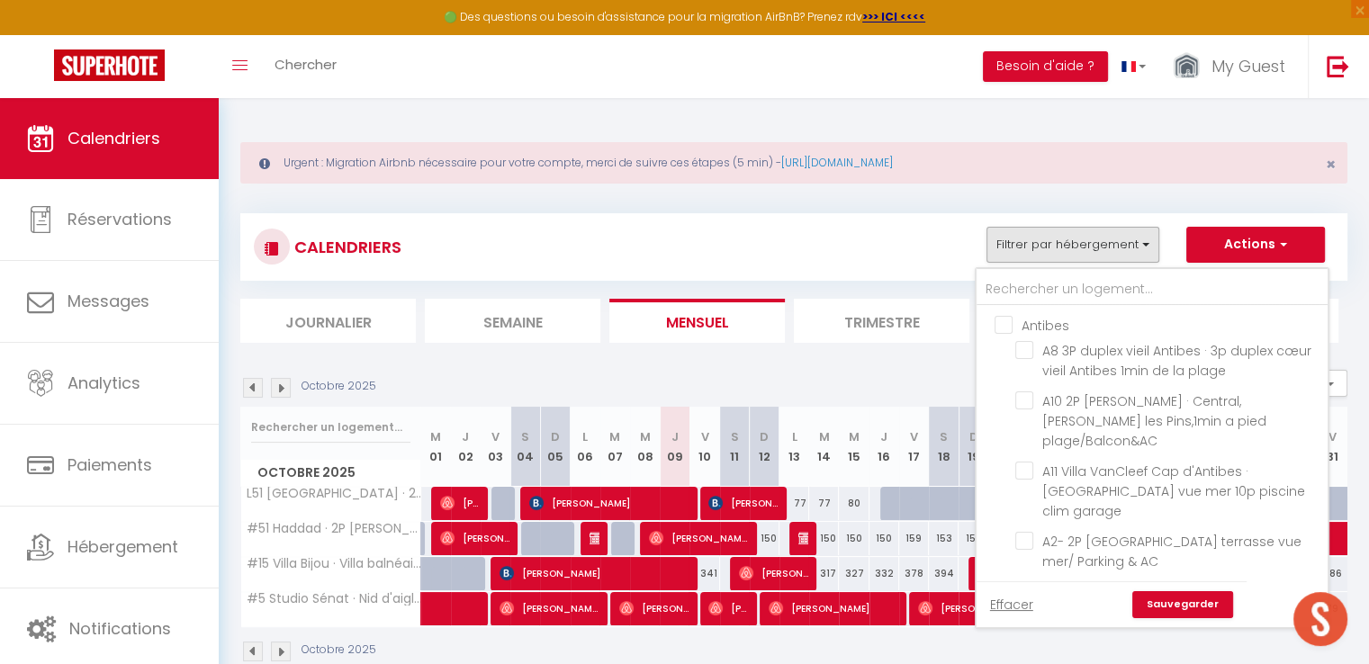
checkbox input "false"
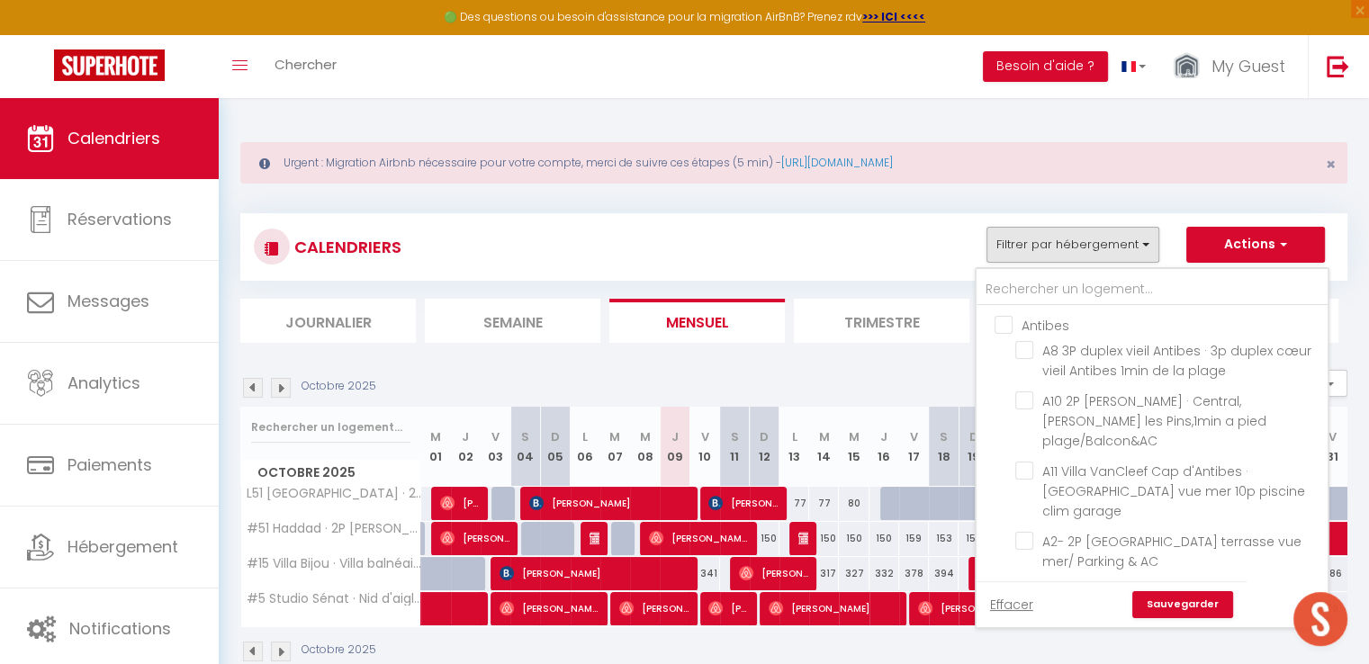
checkbox input "false"
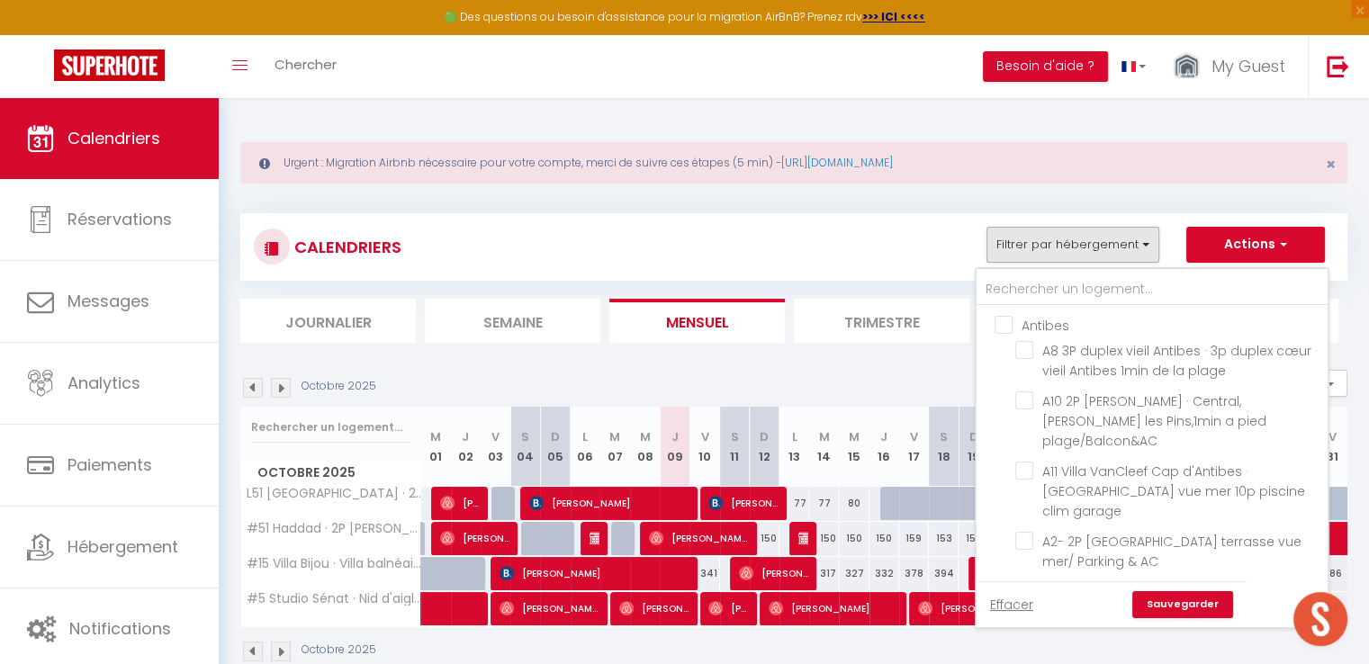
checkbox input "false"
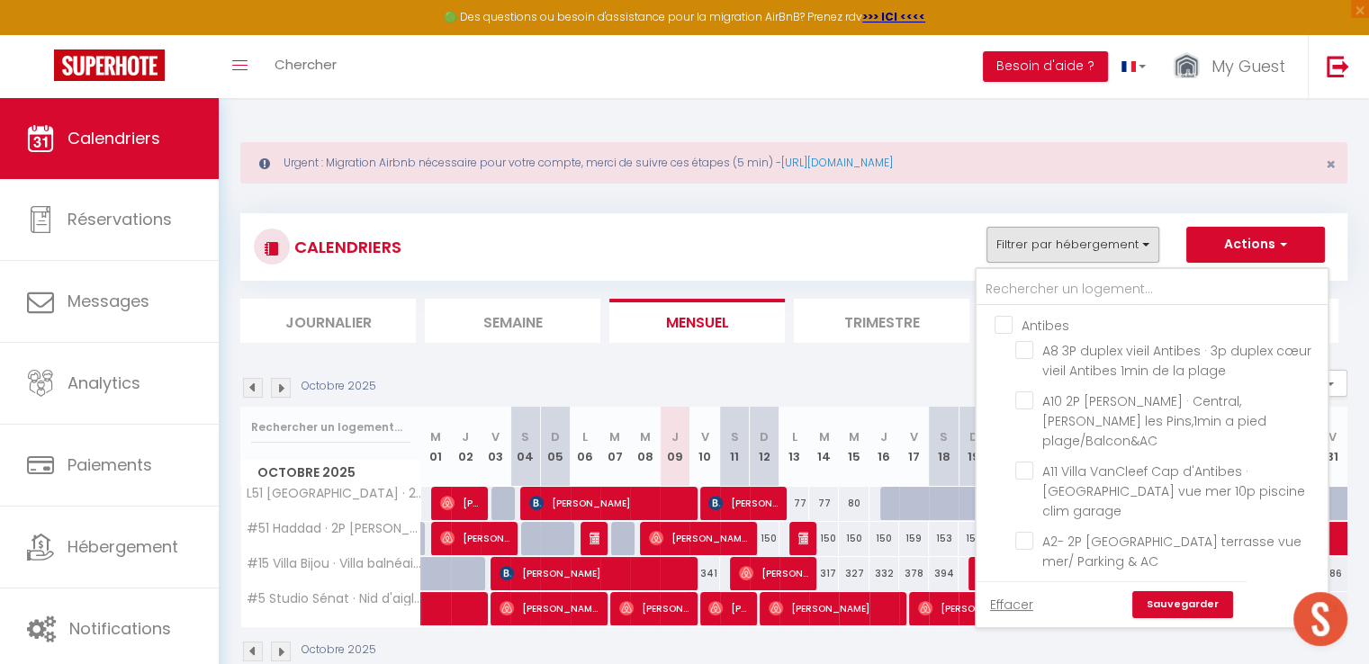
checkbox input "false"
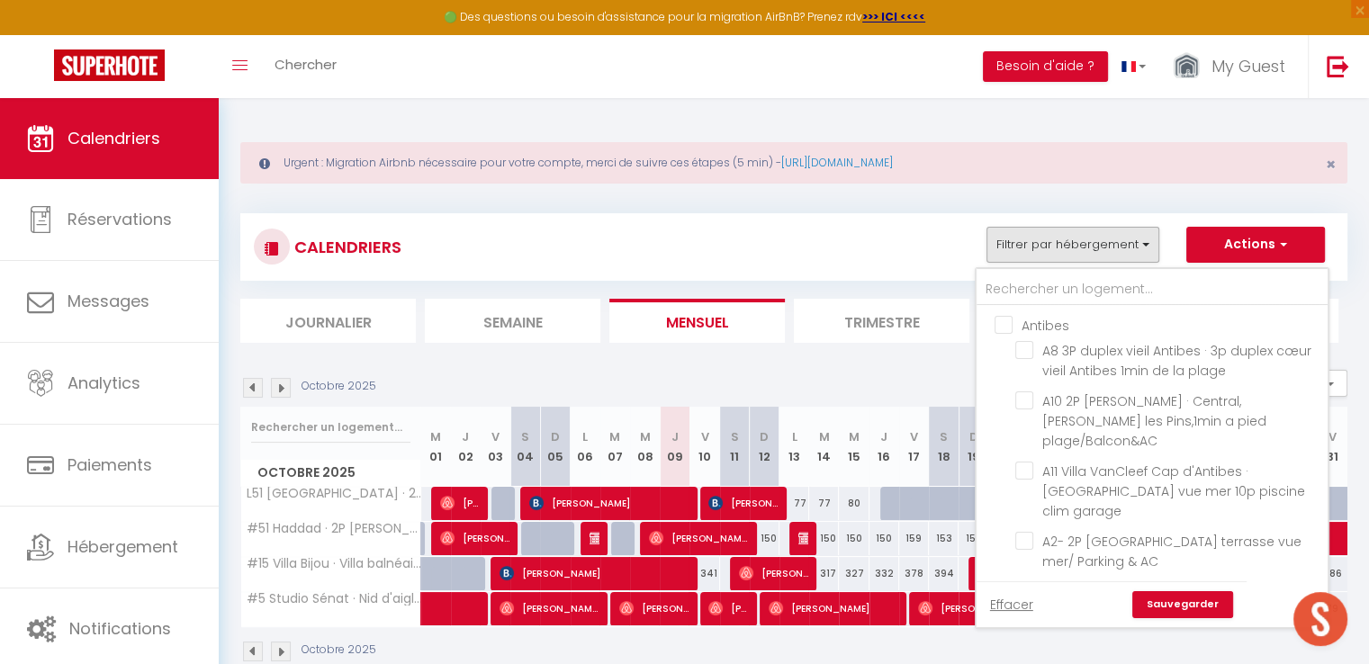
checkbox input "false"
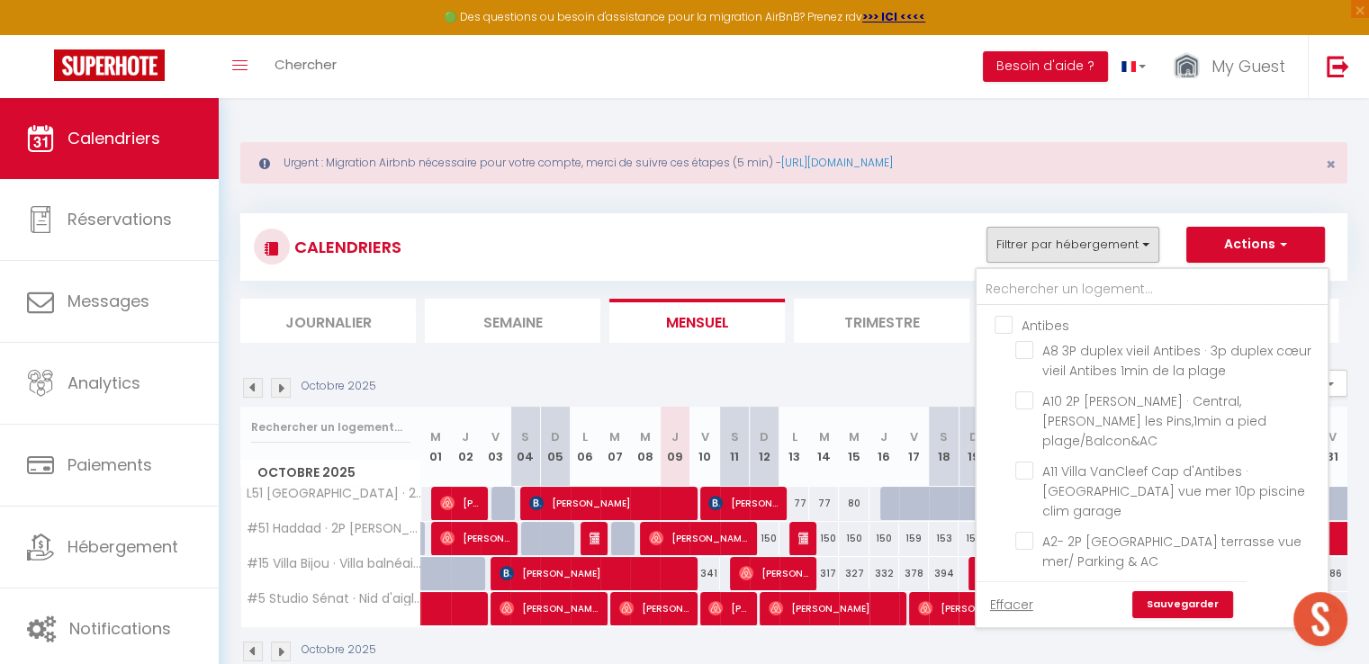
checkbox input "false"
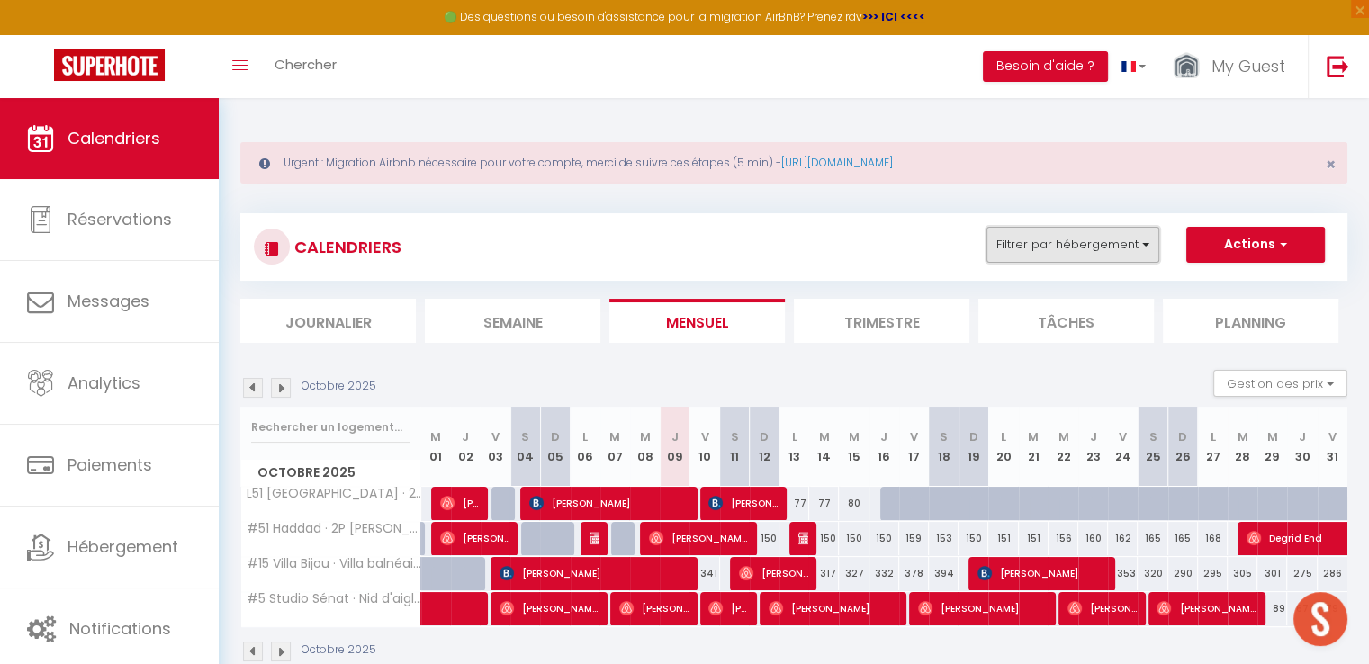
click at [1031, 256] on button "Filtrer par hébergement" at bounding box center [1073, 245] width 173 height 36
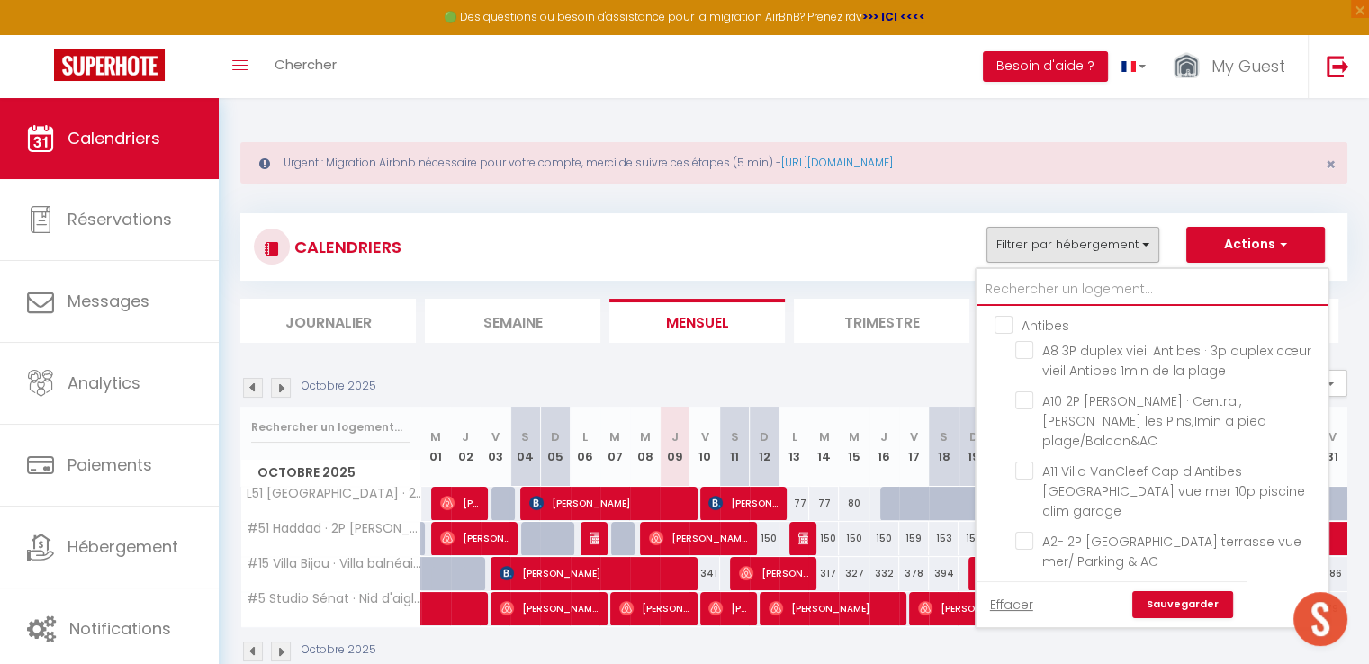
click at [1049, 288] on input "text" at bounding box center [1152, 290] width 351 height 32
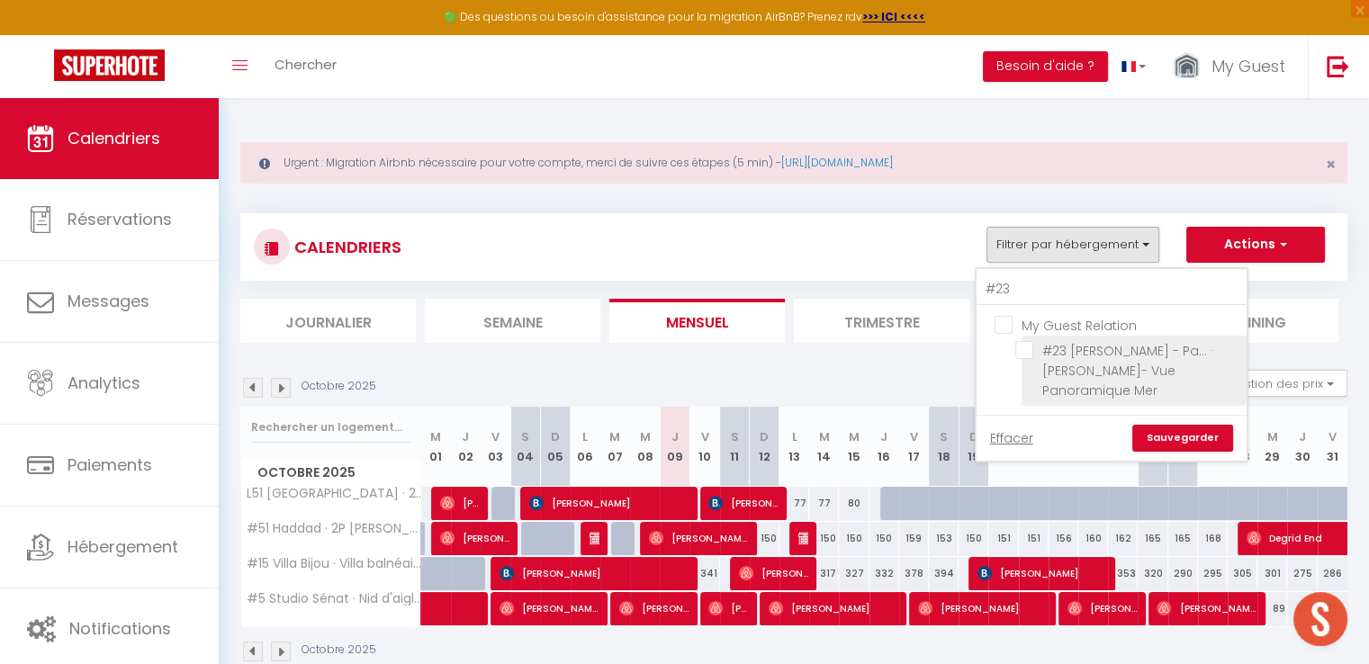
click at [1025, 349] on input "#23 [PERSON_NAME] - Pa... · [PERSON_NAME]- Vue Panoramique Mer" at bounding box center [1128, 350] width 225 height 18
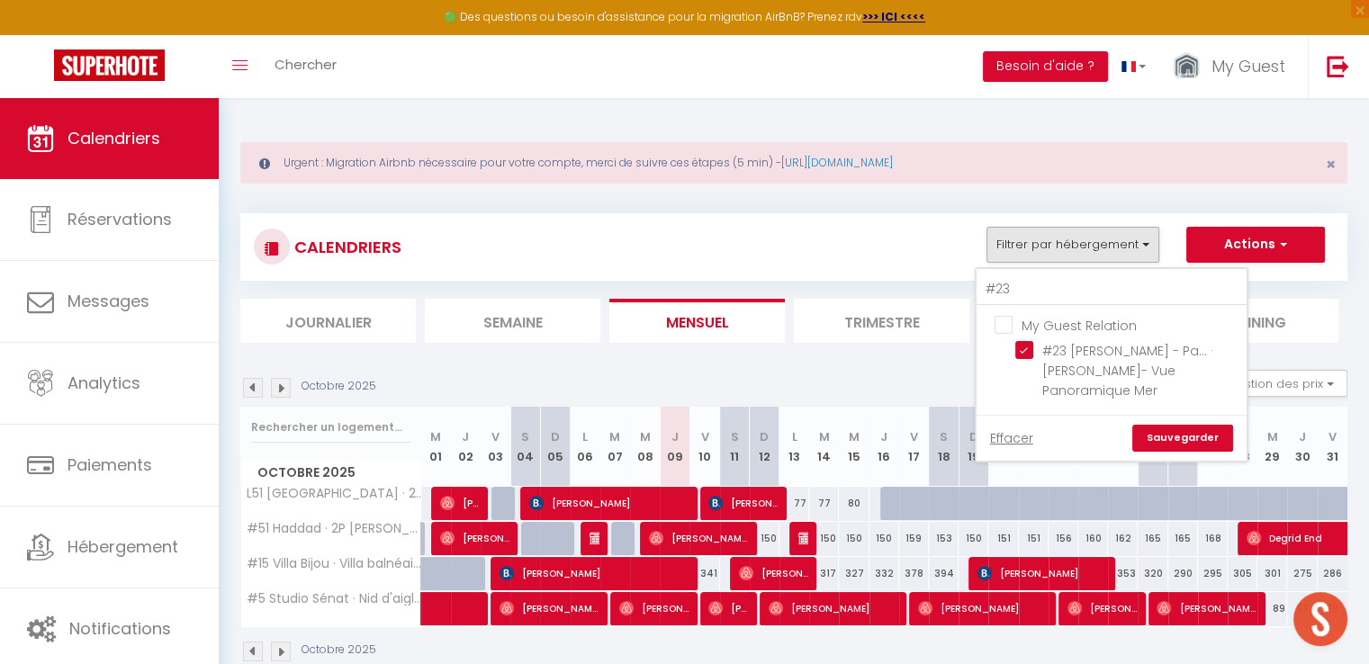
click at [1180, 425] on link "Sauvegarder" at bounding box center [1183, 438] width 101 height 27
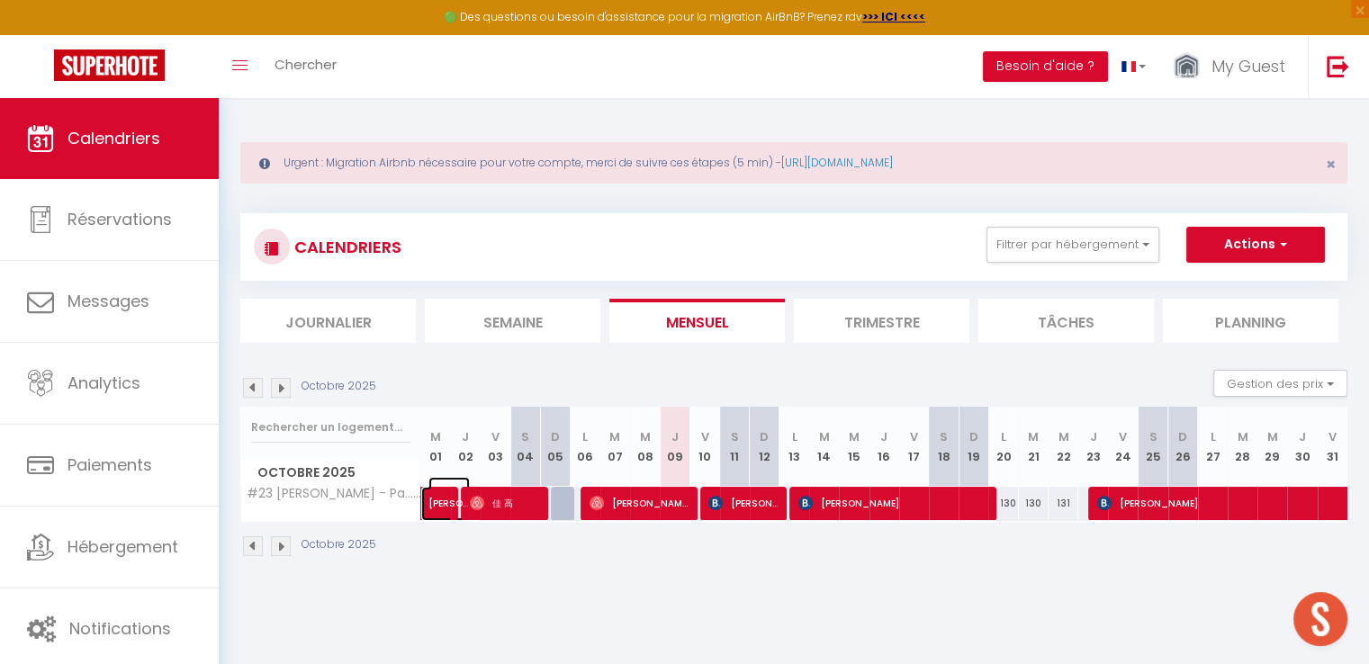
click at [436, 504] on span "[PERSON_NAME]" at bounding box center [449, 494] width 41 height 34
